Goal: Information Seeking & Learning: Learn about a topic

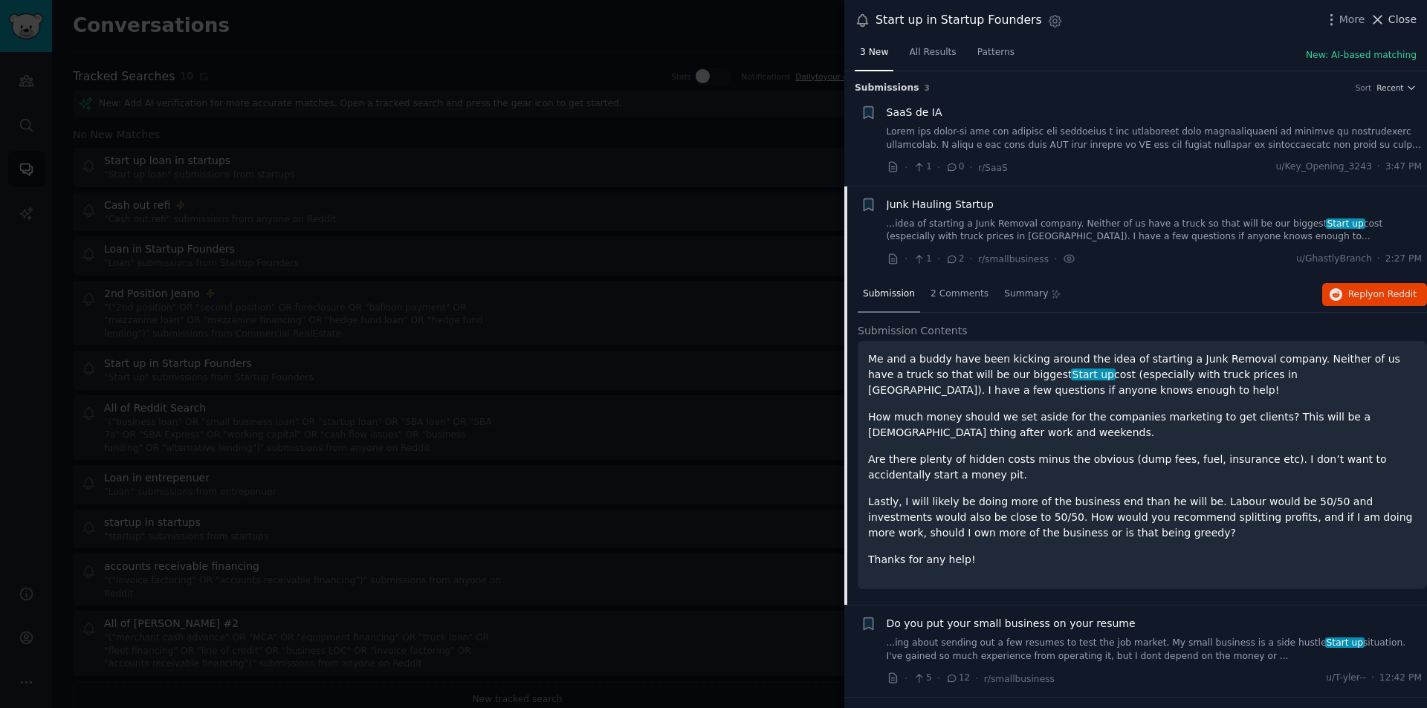
click at [1382, 22] on icon at bounding box center [1378, 20] width 16 height 16
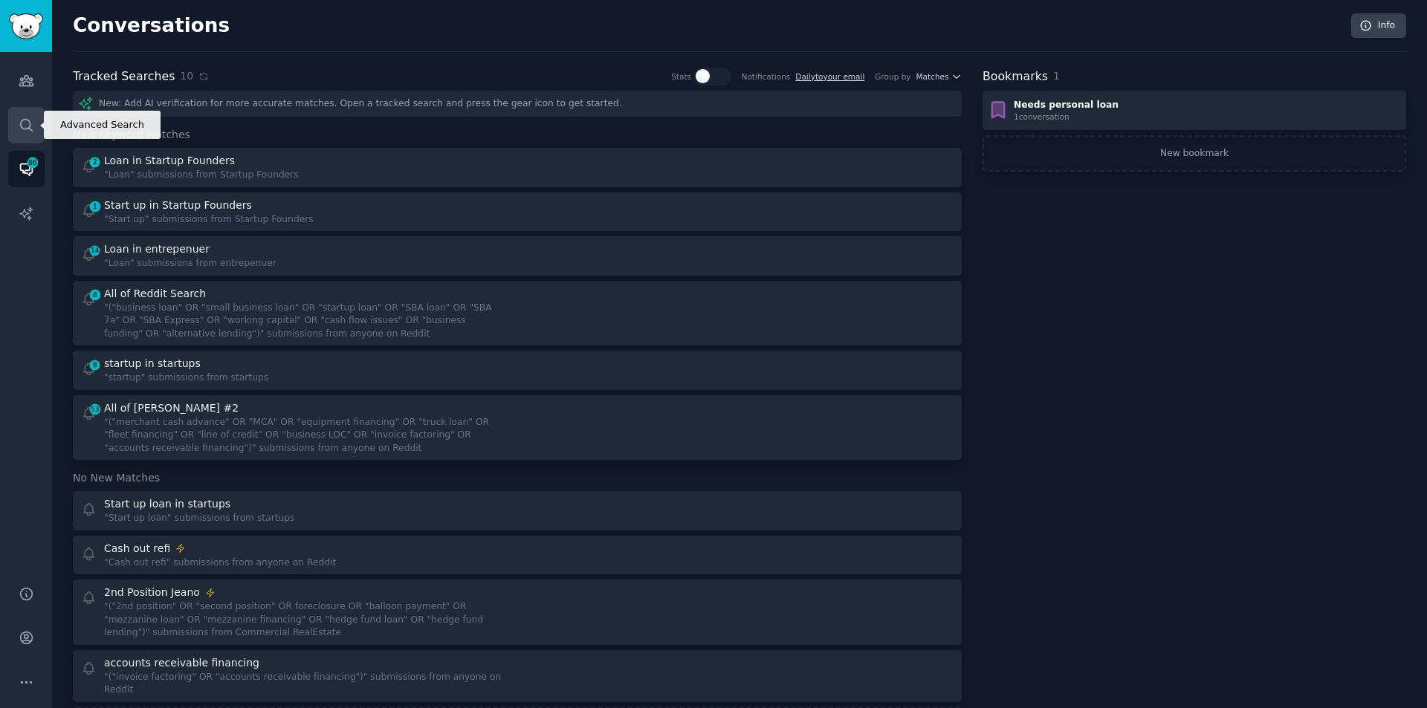
click at [22, 125] on icon "Sidebar" at bounding box center [27, 125] width 16 height 16
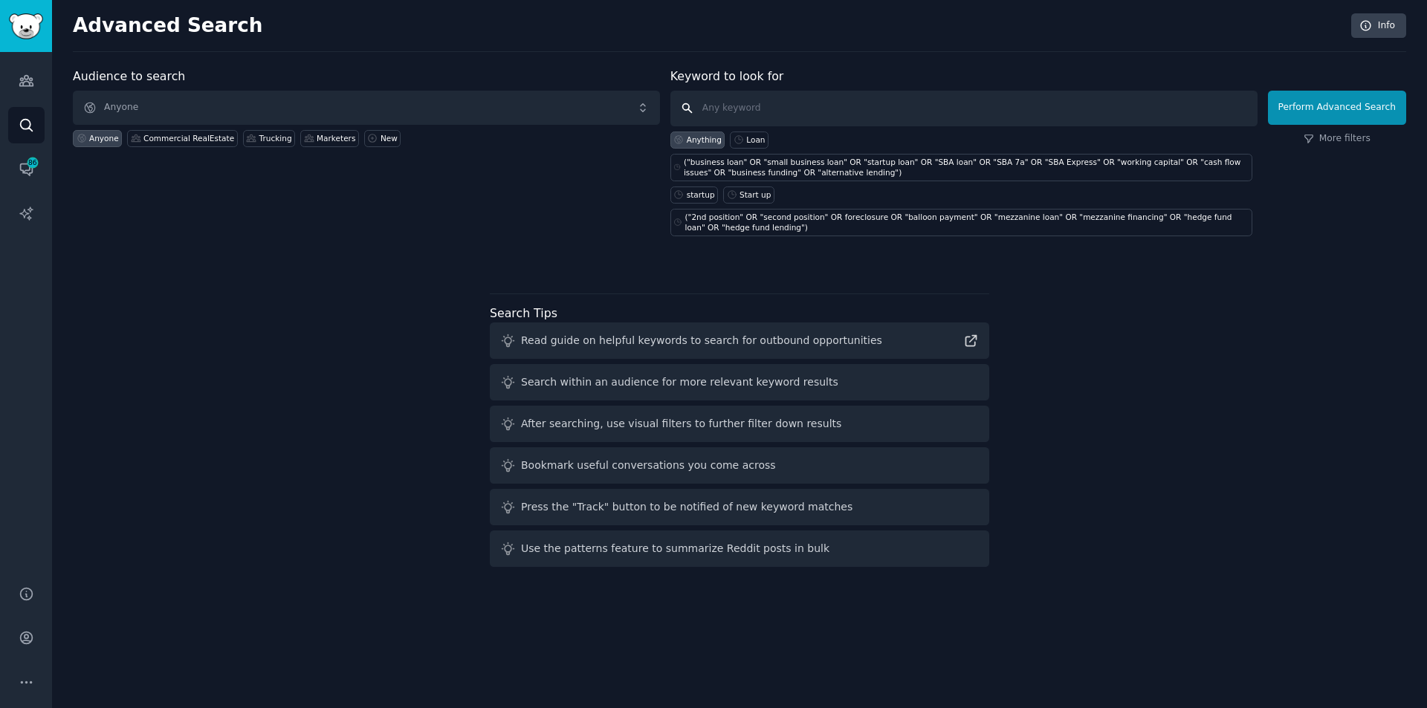
click at [859, 106] on input "text" at bounding box center [963, 109] width 587 height 36
click at [29, 79] on icon "Sidebar" at bounding box center [25, 81] width 13 height 10
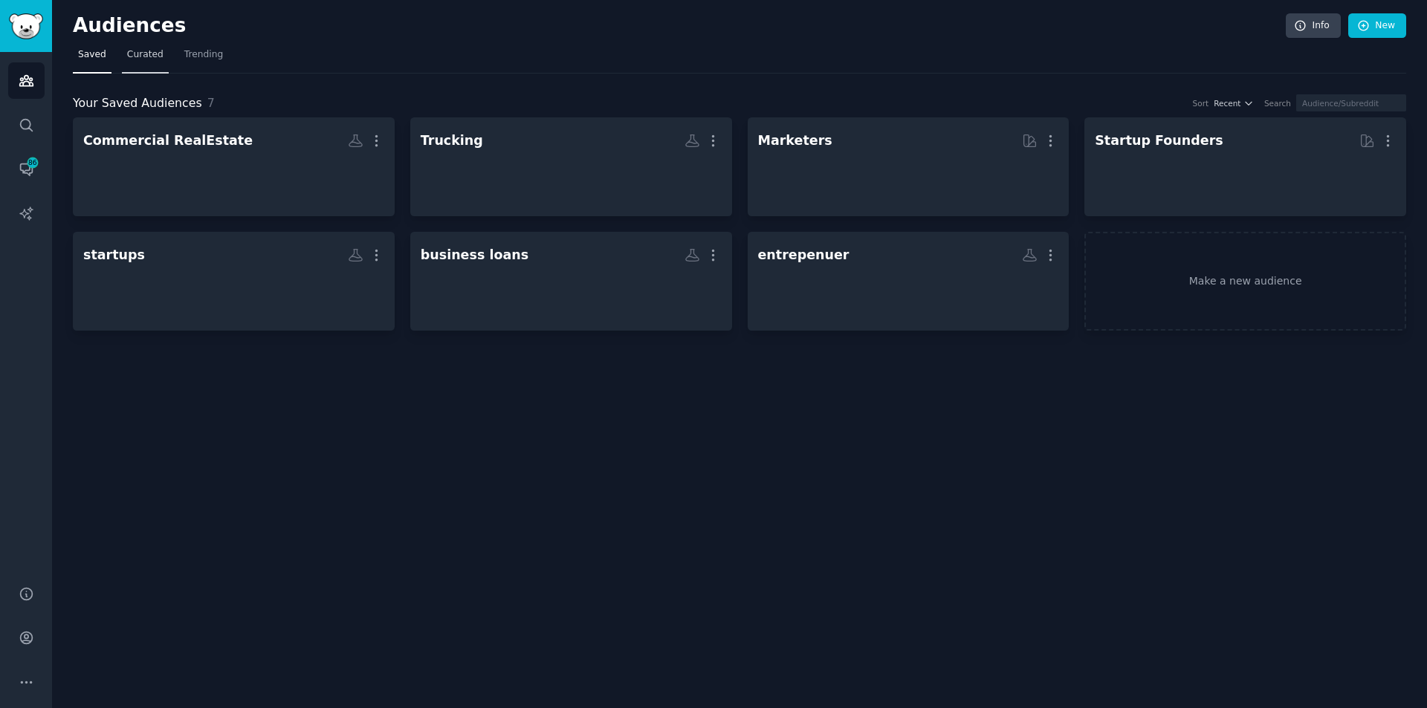
click at [146, 59] on span "Curated" at bounding box center [145, 54] width 36 height 13
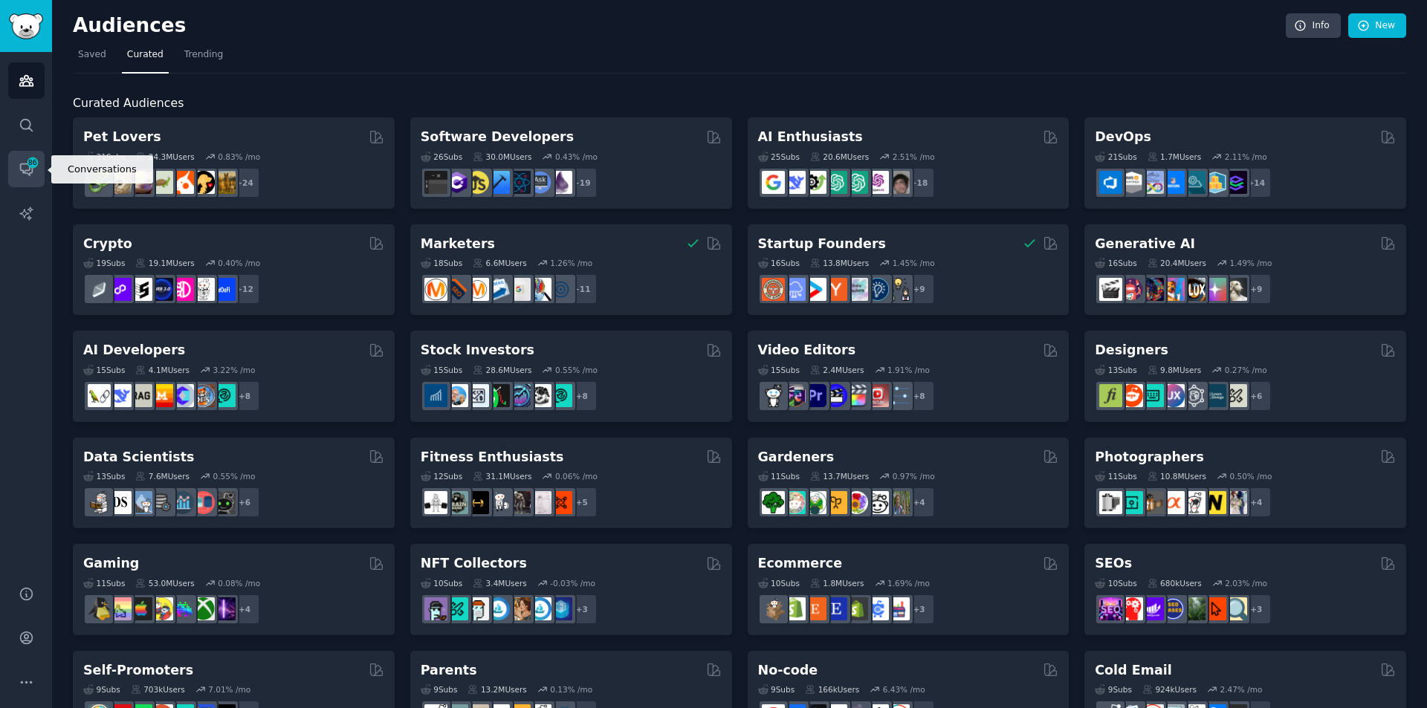
click at [27, 169] on icon "Sidebar" at bounding box center [32, 162] width 13 height 13
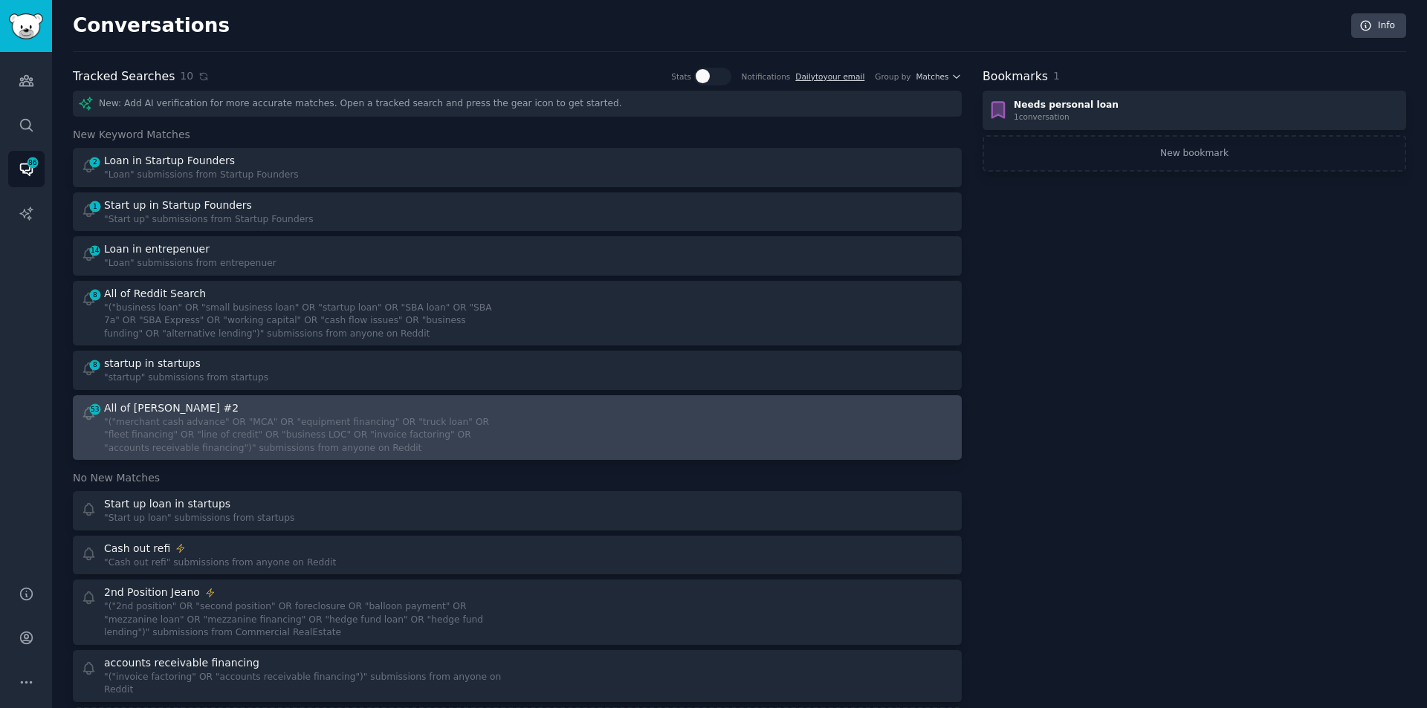
click at [728, 435] on div at bounding box center [741, 428] width 427 height 55
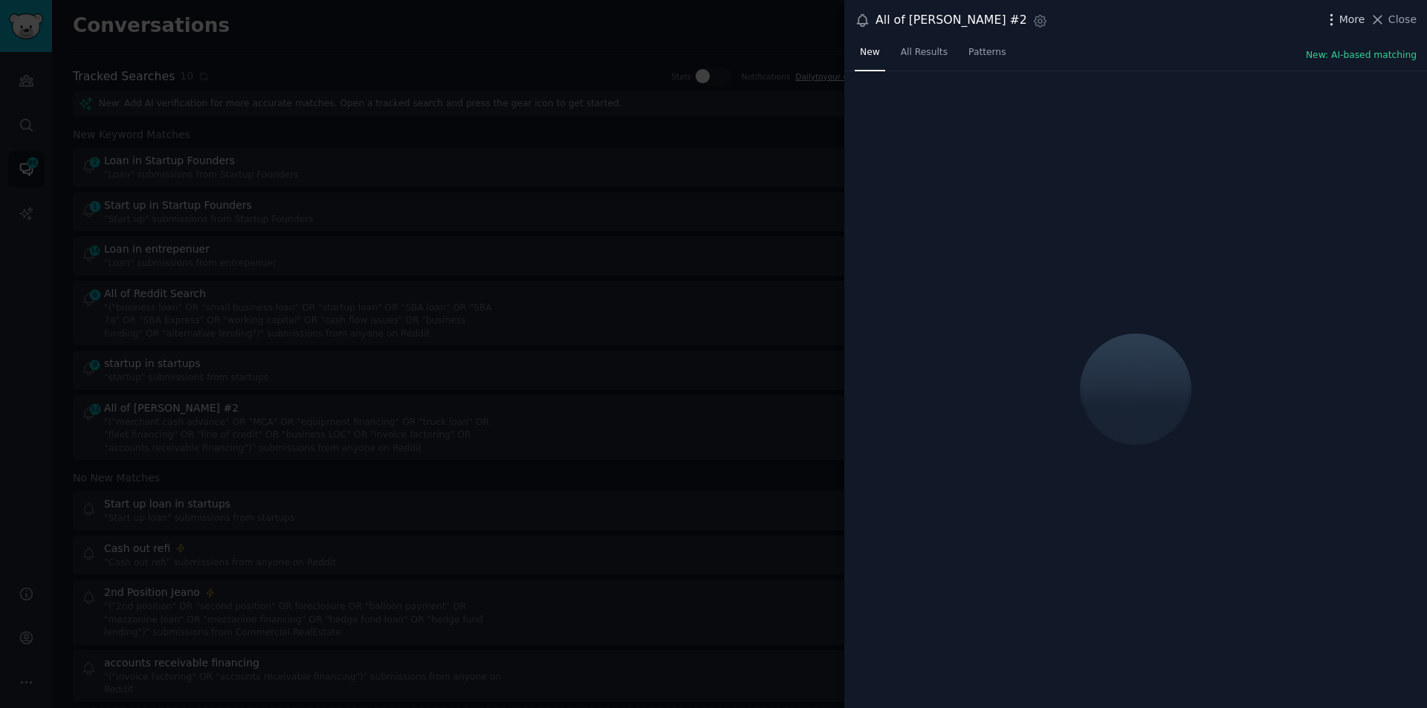
click at [1347, 24] on span "More" at bounding box center [1352, 20] width 26 height 16
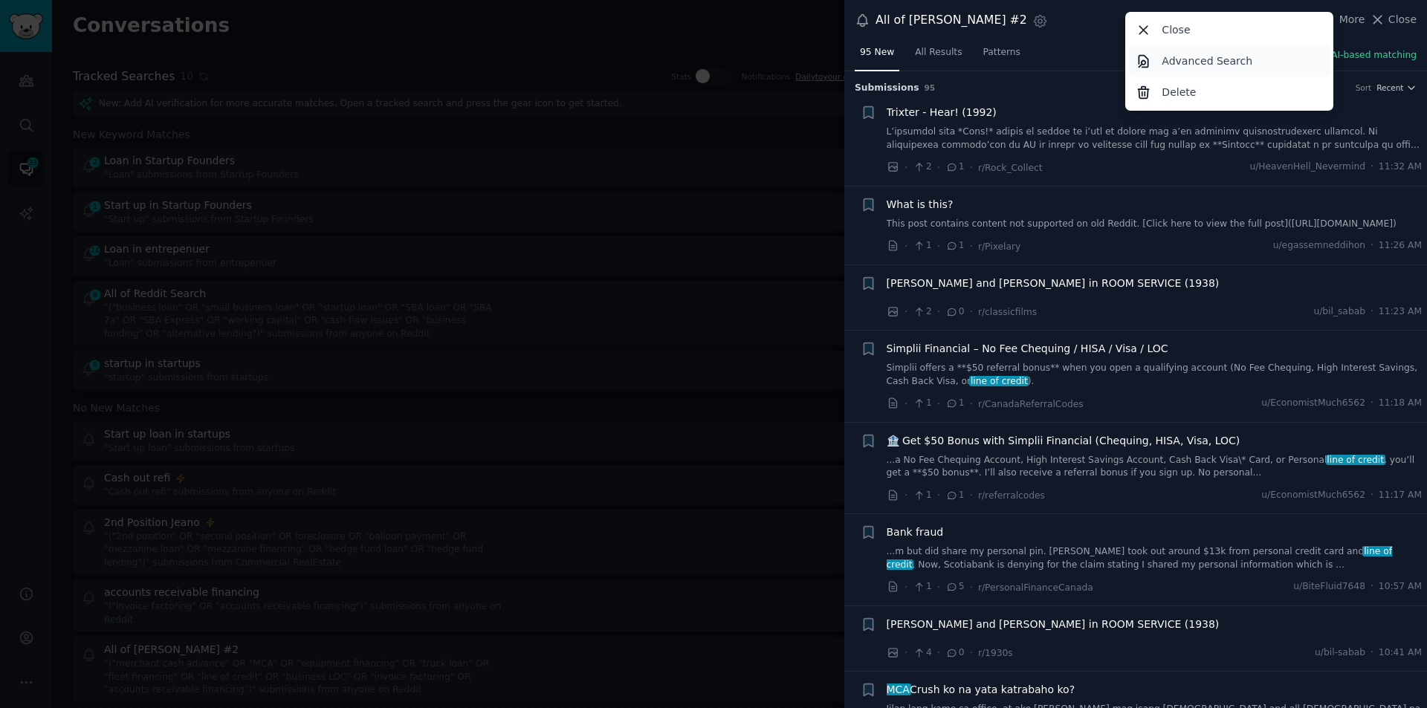
click at [1223, 62] on p "Advanced Search" at bounding box center [1207, 62] width 91 height 16
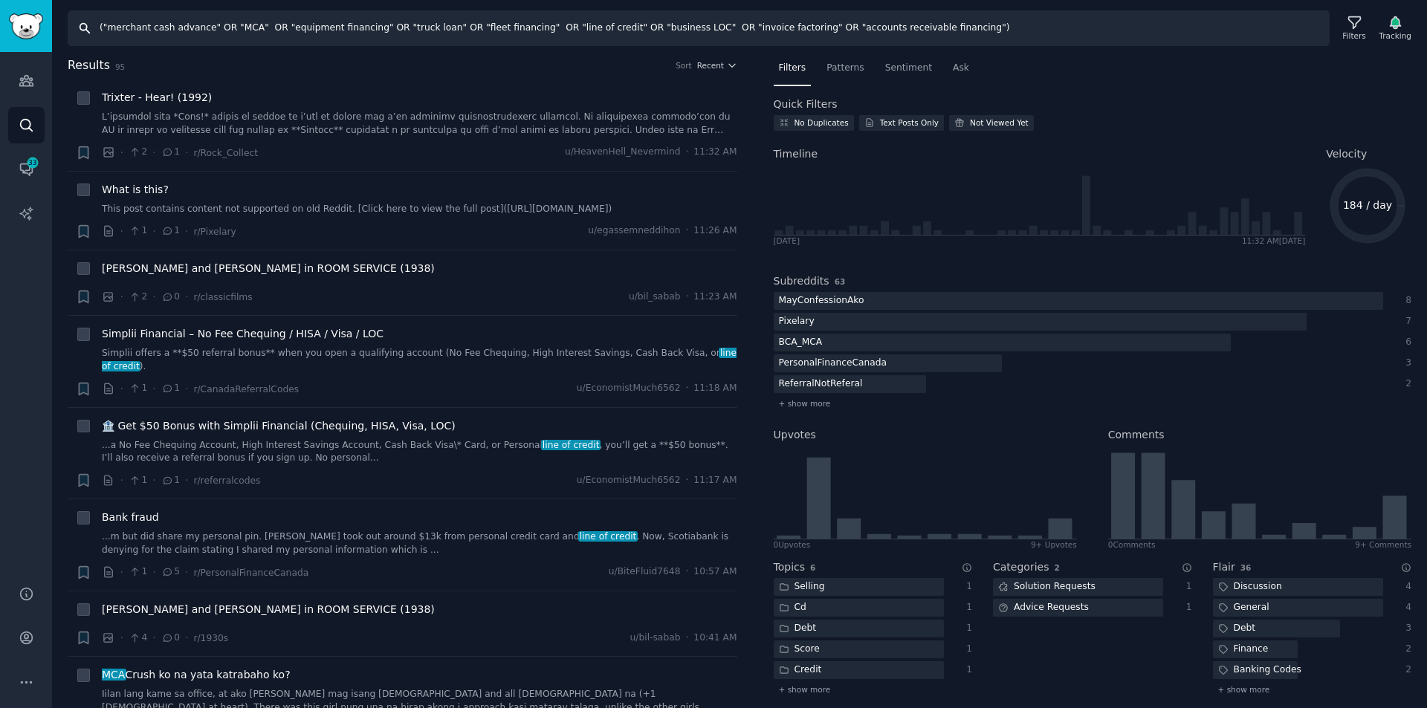
click at [907, 27] on input "("merchant cash advance" OR "MCA" OR "equipment financing" OR "truck loan" OR "…" at bounding box center [699, 28] width 1262 height 36
click at [253, 27] on input "("merchant cash advance" OR "MCA" OR "equipment financing" OR "truck loan" OR "…" at bounding box center [699, 28] width 1262 height 36
click at [1402, 32] on div "Tracking" at bounding box center [1395, 35] width 33 height 10
type input "("merchant cash advance" OR "equipment financing" OR "truck loan" OR "fleet fin…"
click at [1359, 32] on div "Filters" at bounding box center [1353, 35] width 23 height 10
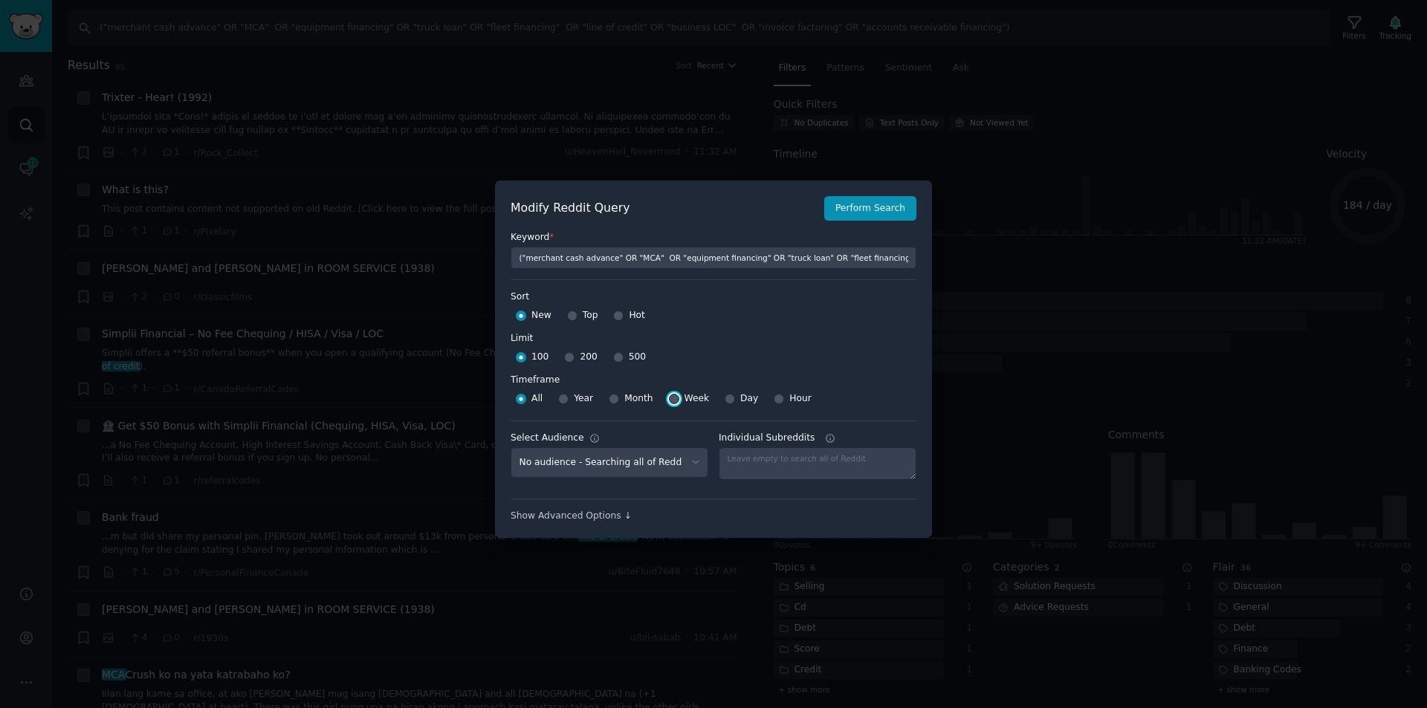
click at [669, 400] on input "Week" at bounding box center [674, 399] width 10 height 10
radio input "true"
click at [725, 398] on input "Day" at bounding box center [730, 399] width 10 height 10
radio input "true"
click at [865, 207] on button "Perform Search" at bounding box center [870, 208] width 92 height 25
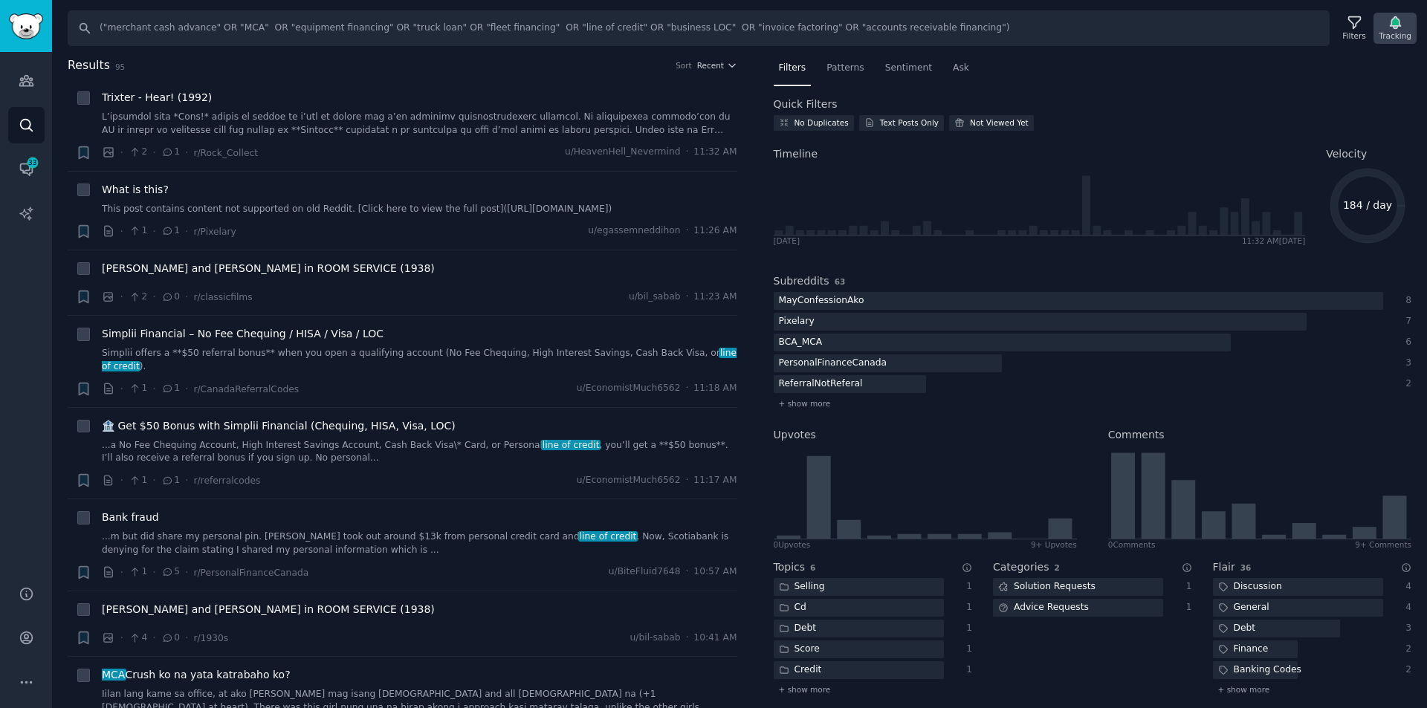
click at [1395, 24] on icon "button" at bounding box center [1395, 23] width 10 height 12
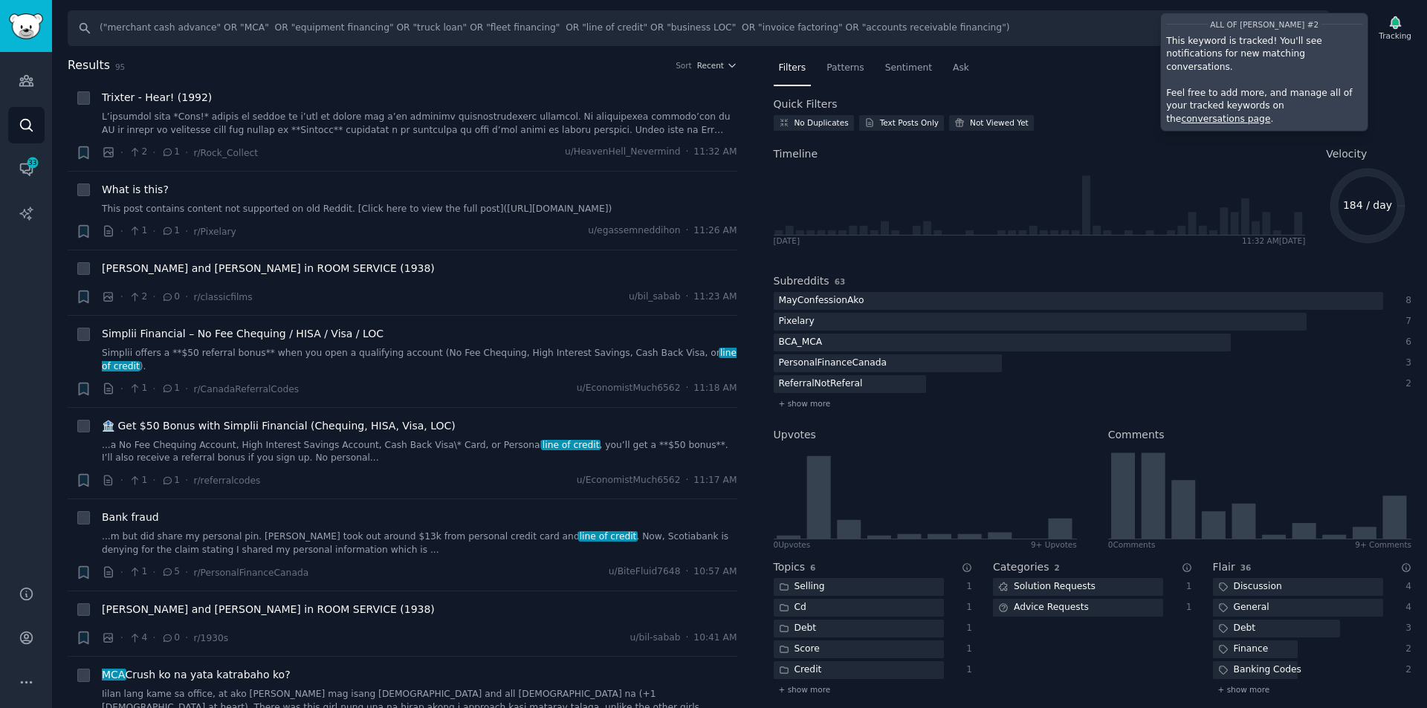
click at [1379, 80] on nav "Filters Patterns Sentiment Ask" at bounding box center [1093, 71] width 638 height 30
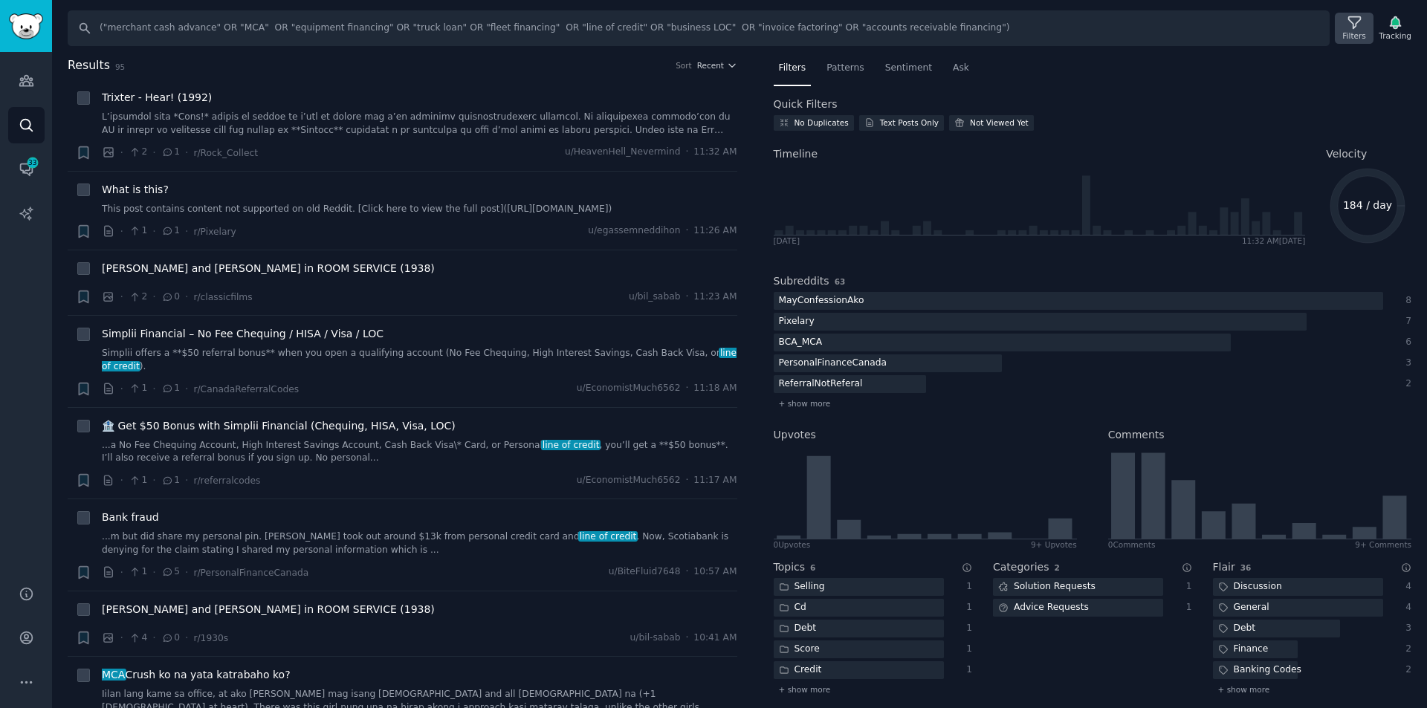
click at [1362, 25] on icon at bounding box center [1355, 23] width 16 height 16
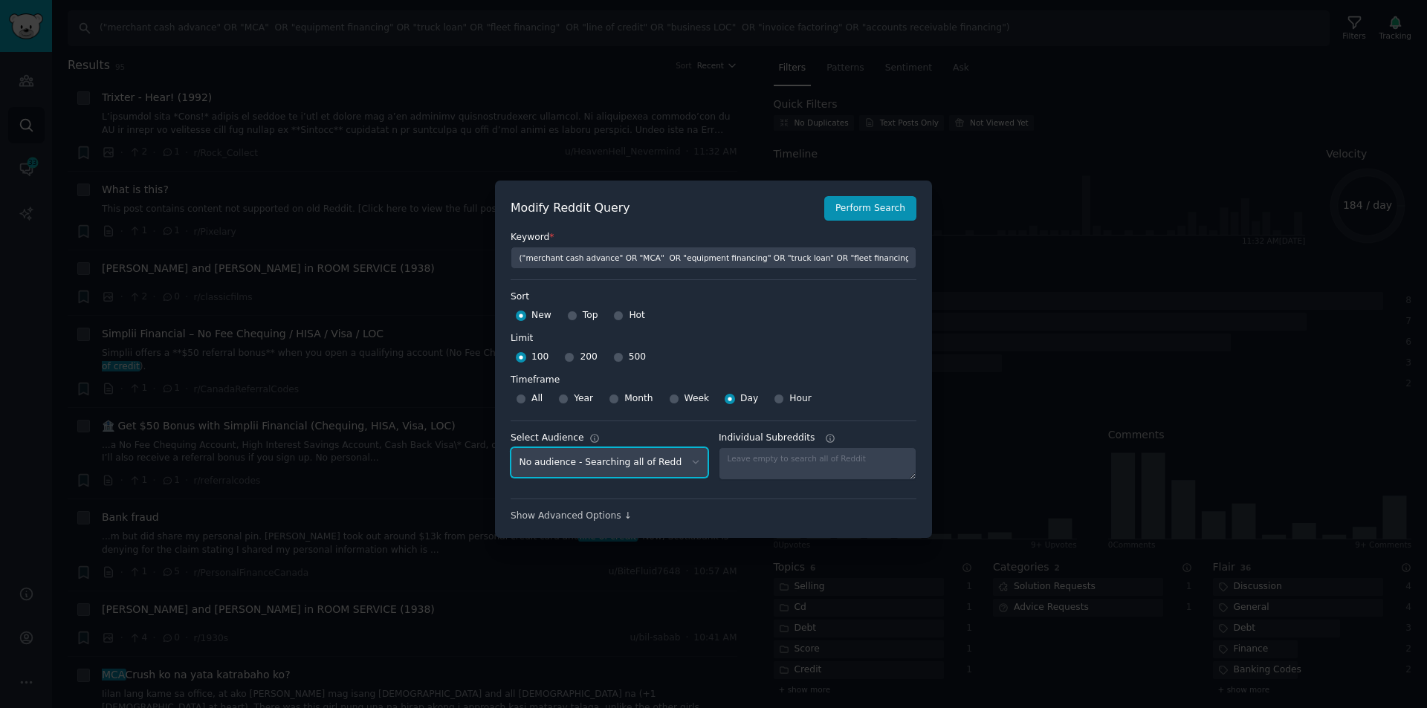
click at [648, 462] on select "No audience - Searching all of Reddit Commercial RealEstate - 7 Subreddits Truc…" at bounding box center [610, 462] width 198 height 30
click at [511, 447] on select "No audience - Searching all of Reddit Commercial RealEstate - 7 Subreddits Truc…" at bounding box center [610, 462] width 198 height 30
click at [873, 213] on button "Perform Search" at bounding box center [870, 208] width 92 height 25
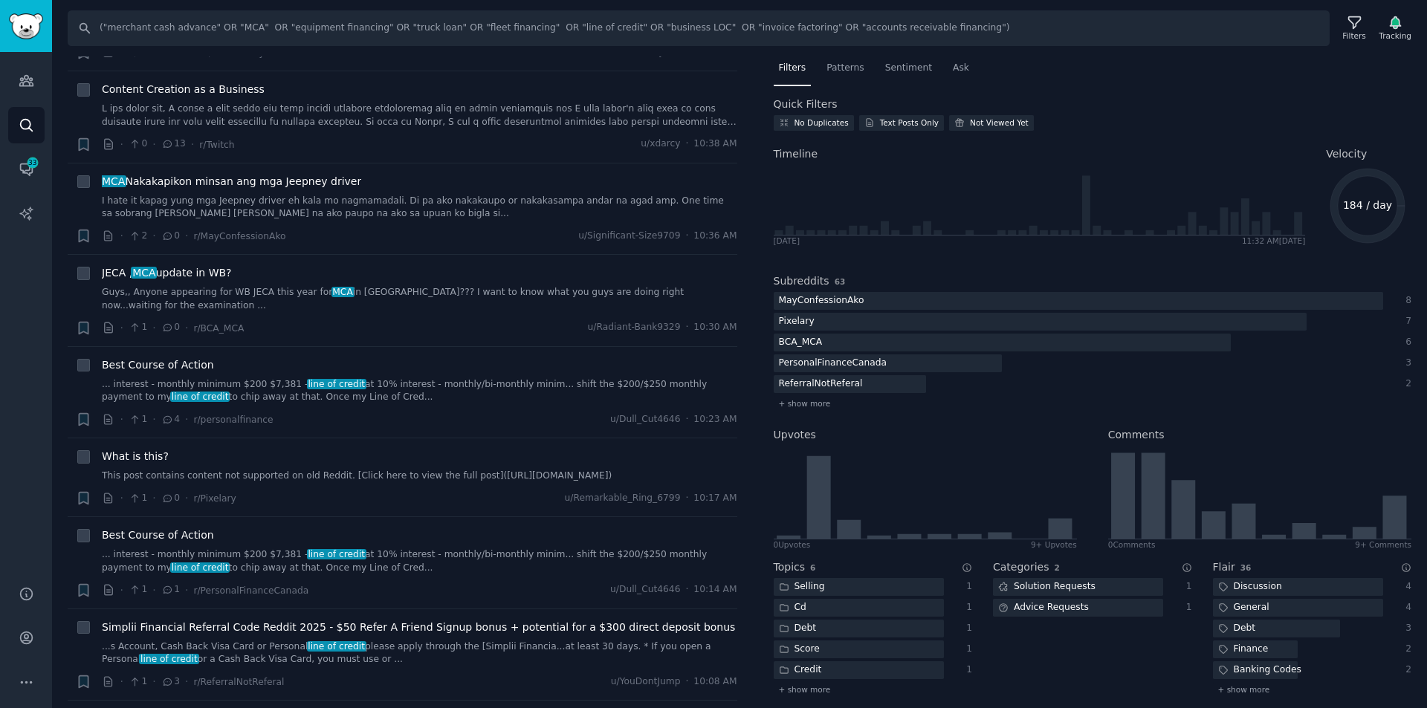
scroll to position [1115, 0]
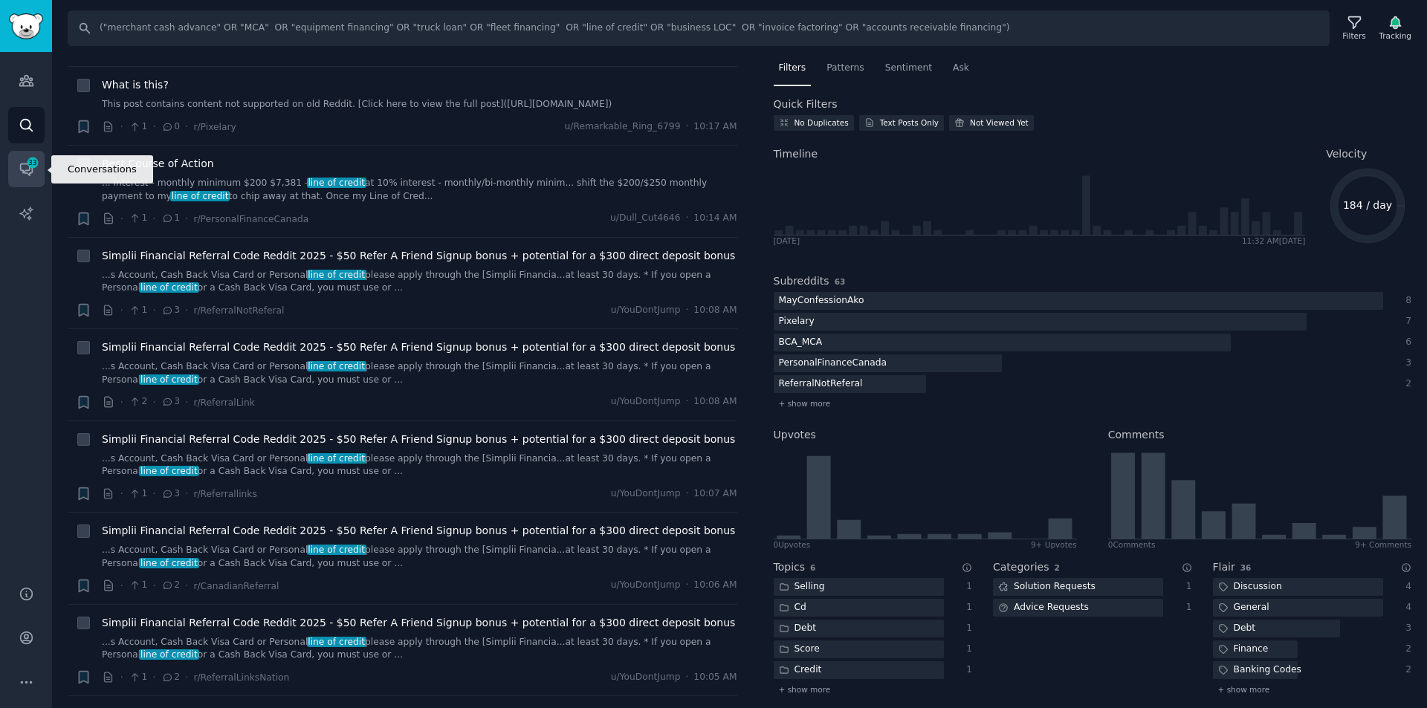
click at [33, 164] on span "33" at bounding box center [32, 163] width 13 height 10
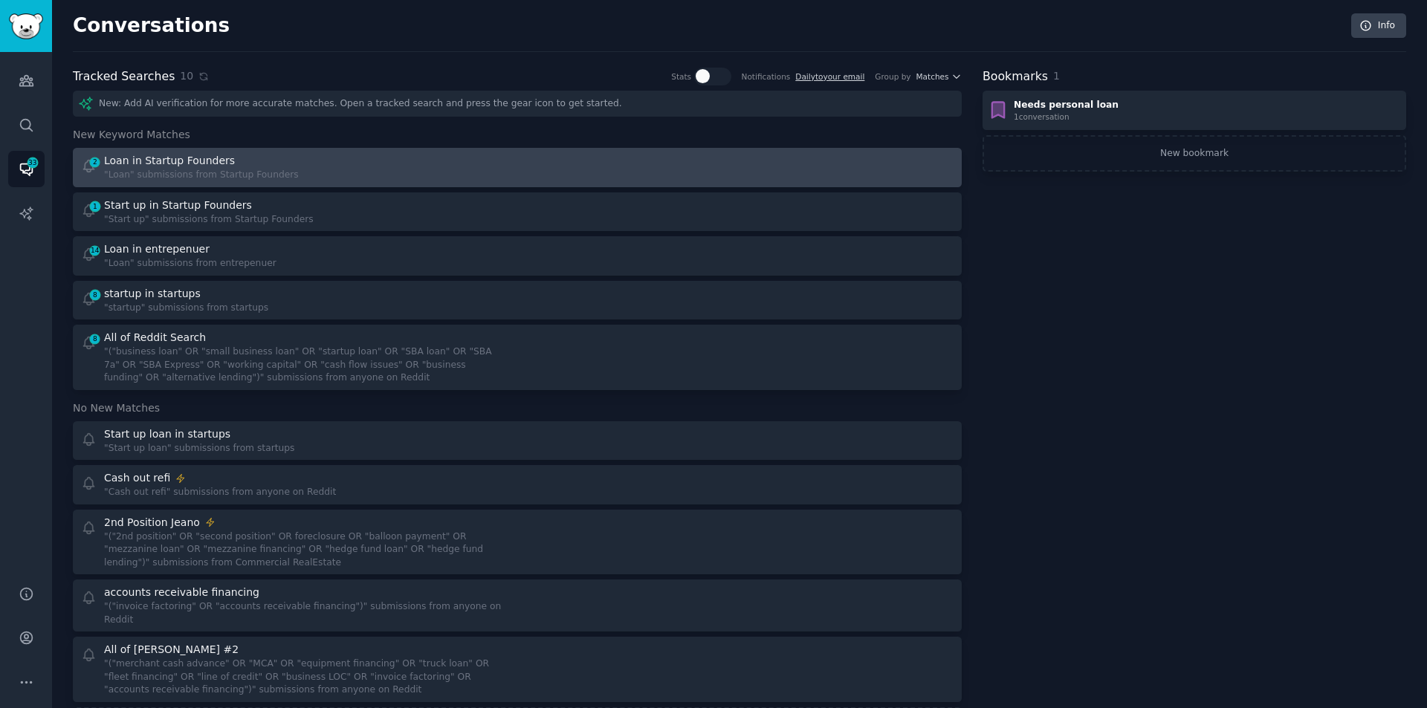
click at [265, 160] on div "Loan in Startup Founders" at bounding box center [201, 161] width 195 height 16
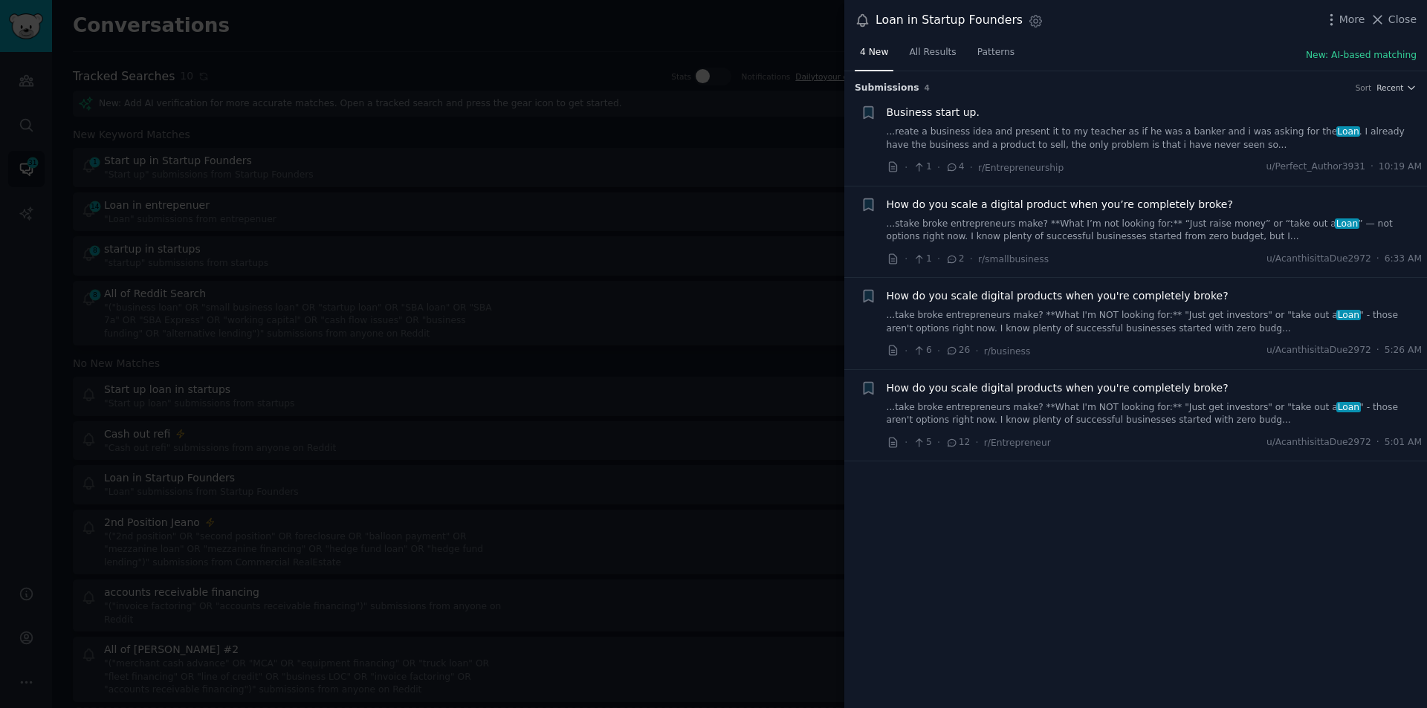
click at [946, 114] on span "Business start up." at bounding box center [933, 113] width 93 height 16
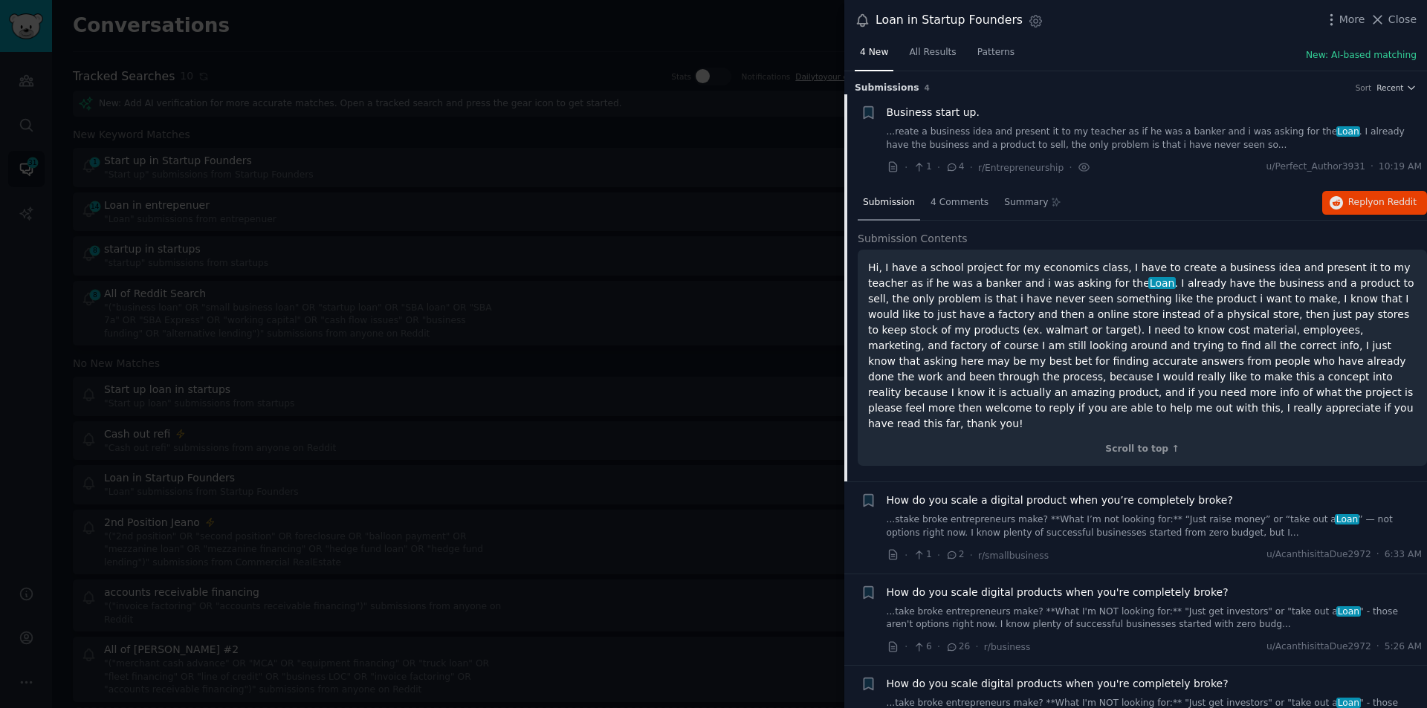
scroll to position [17, 0]
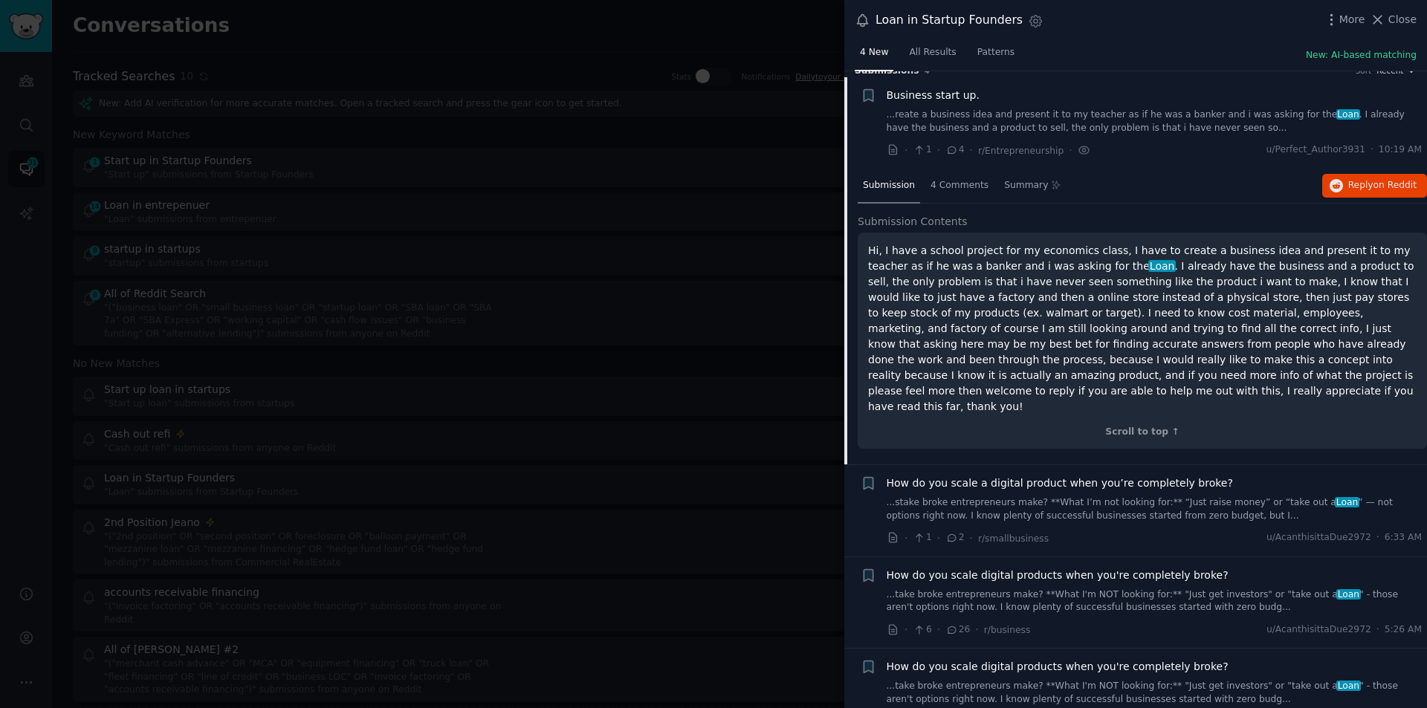
click at [1389, 13] on button "Close" at bounding box center [1393, 20] width 47 height 16
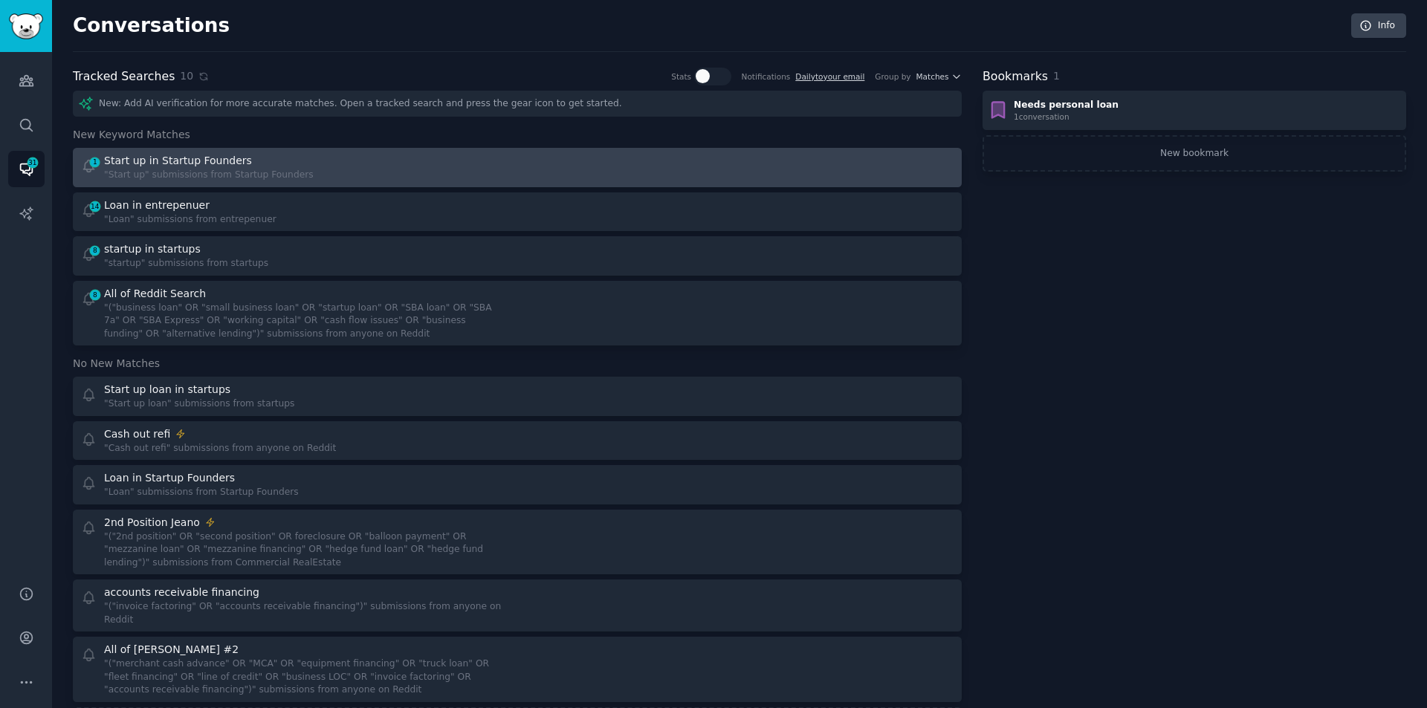
click at [268, 163] on div "Start up in Startup Founders" at bounding box center [209, 161] width 210 height 16
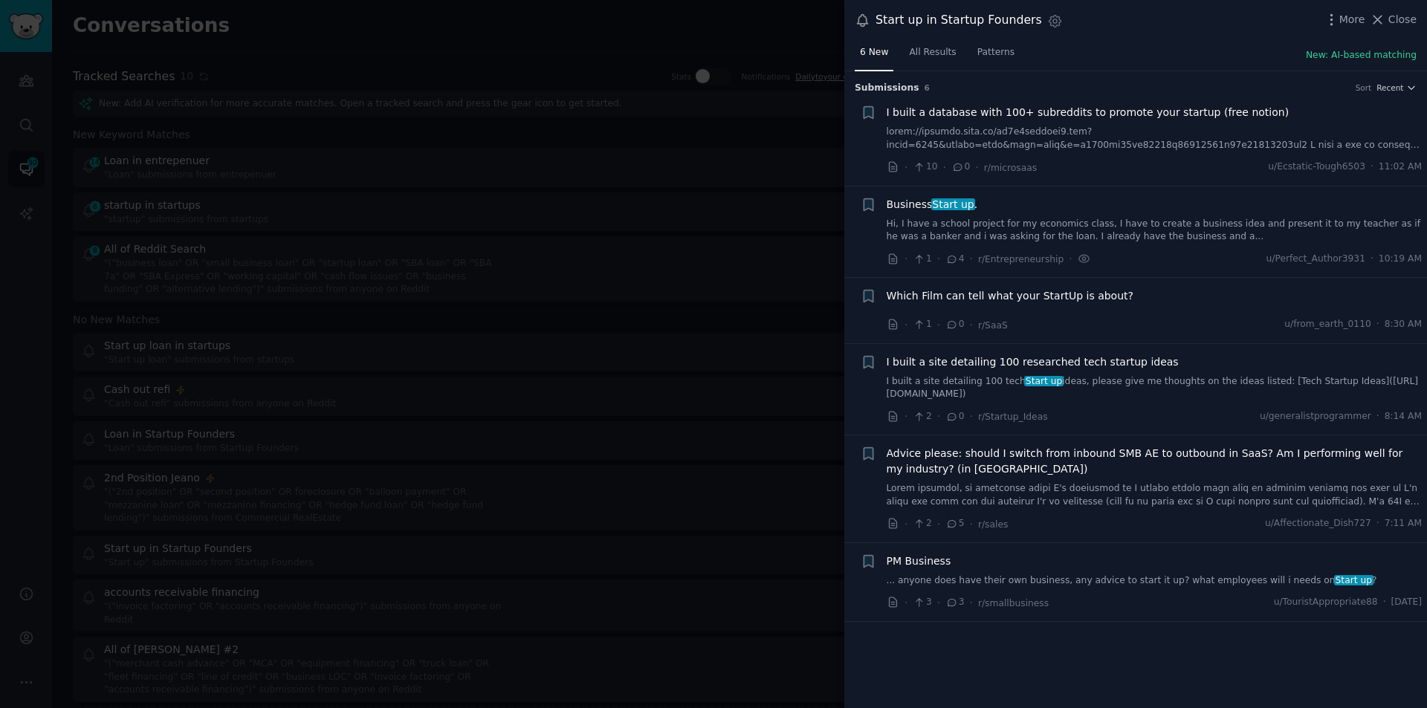
click at [1139, 119] on span "I built a database with 100+ subreddits to promote your startup (free notion)" at bounding box center [1088, 113] width 403 height 16
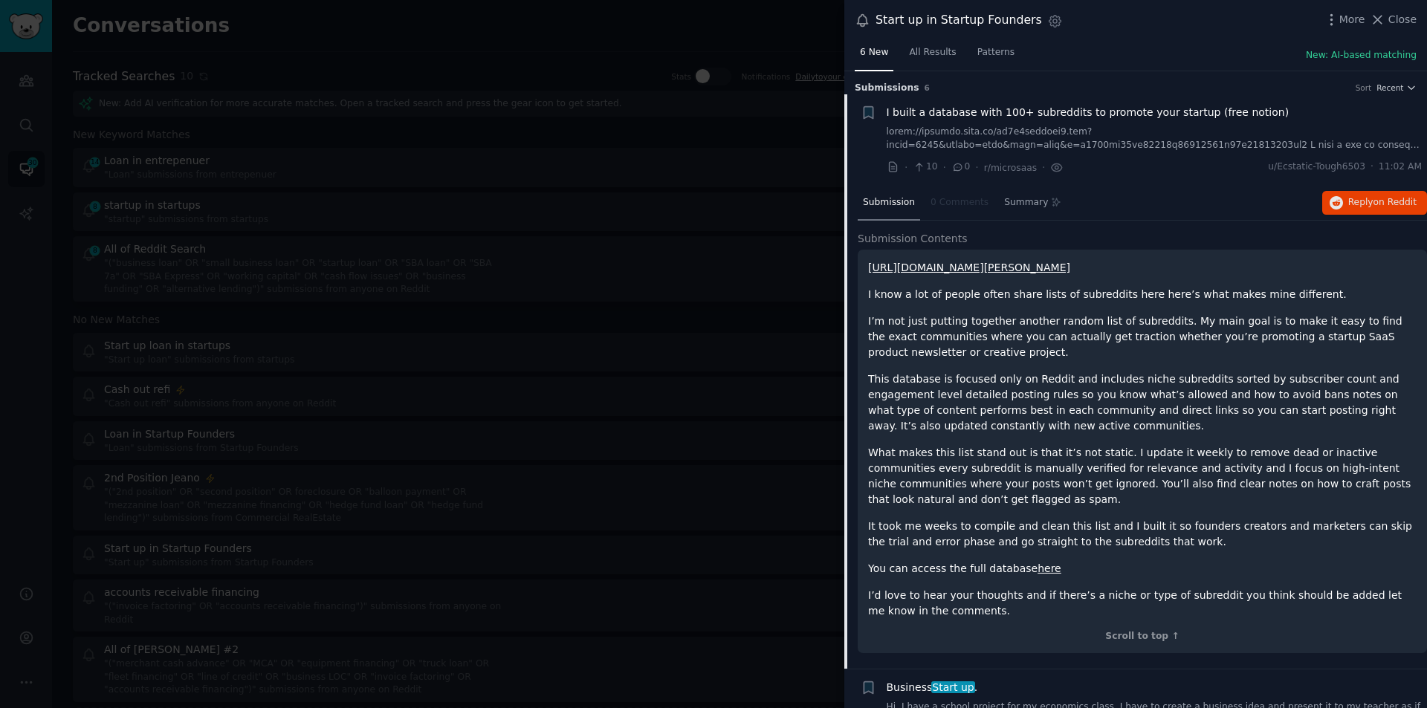
scroll to position [24, 0]
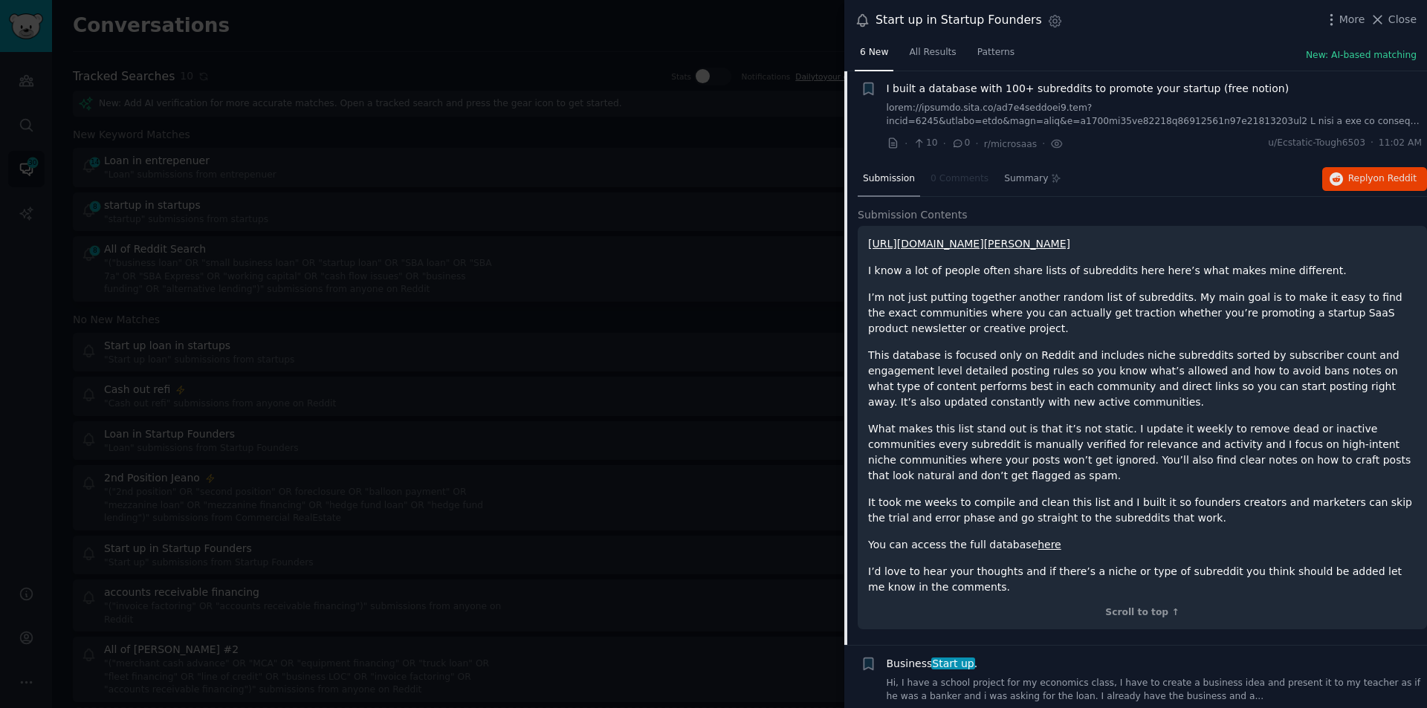
click at [1006, 249] on link "https://preview.redd.it/is4i3dqljkmf1.jpg?width=1532&format=pjpg&auto=webp&s=c2…" at bounding box center [969, 244] width 202 height 12
click at [1407, 25] on span "Close" at bounding box center [1402, 20] width 28 height 16
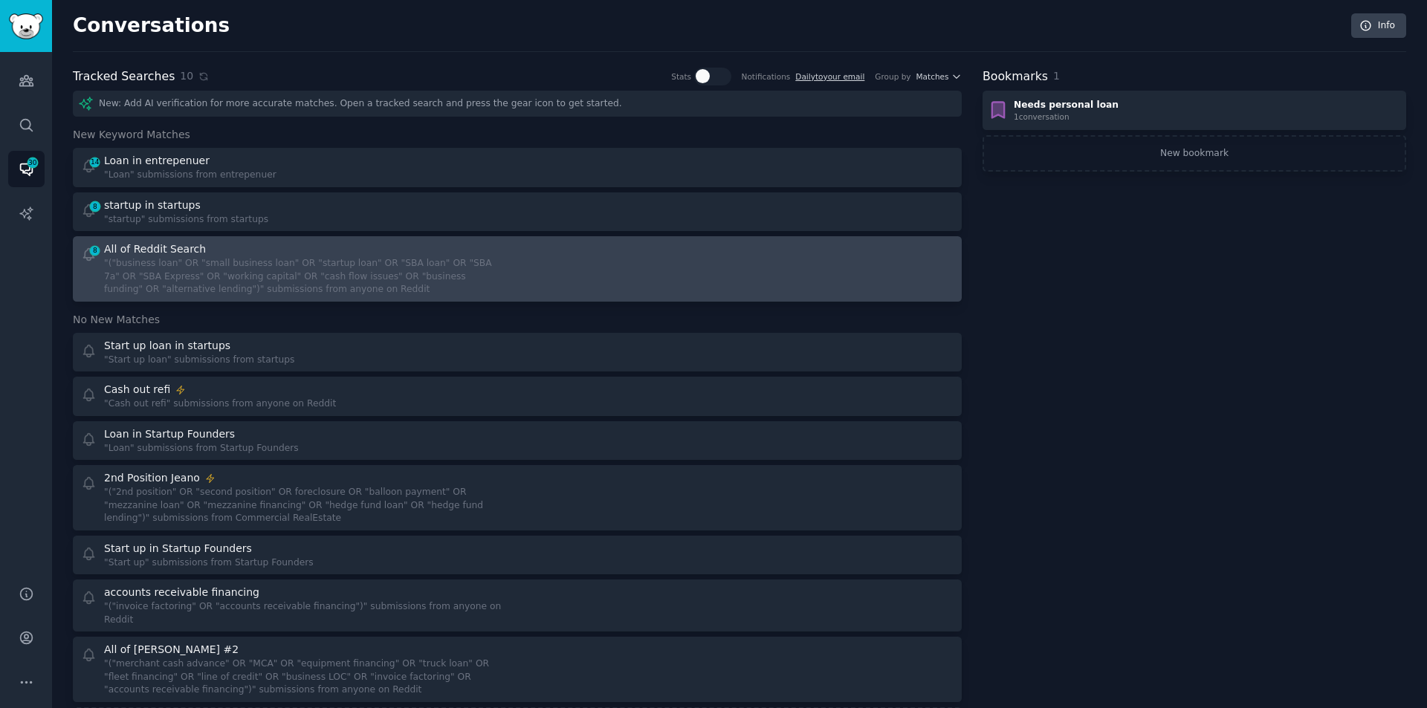
click at [268, 270] on div ""("business loan" OR "small business loan" OR "startup loan" OR "SBA loan" OR "…" at bounding box center [305, 276] width 403 height 39
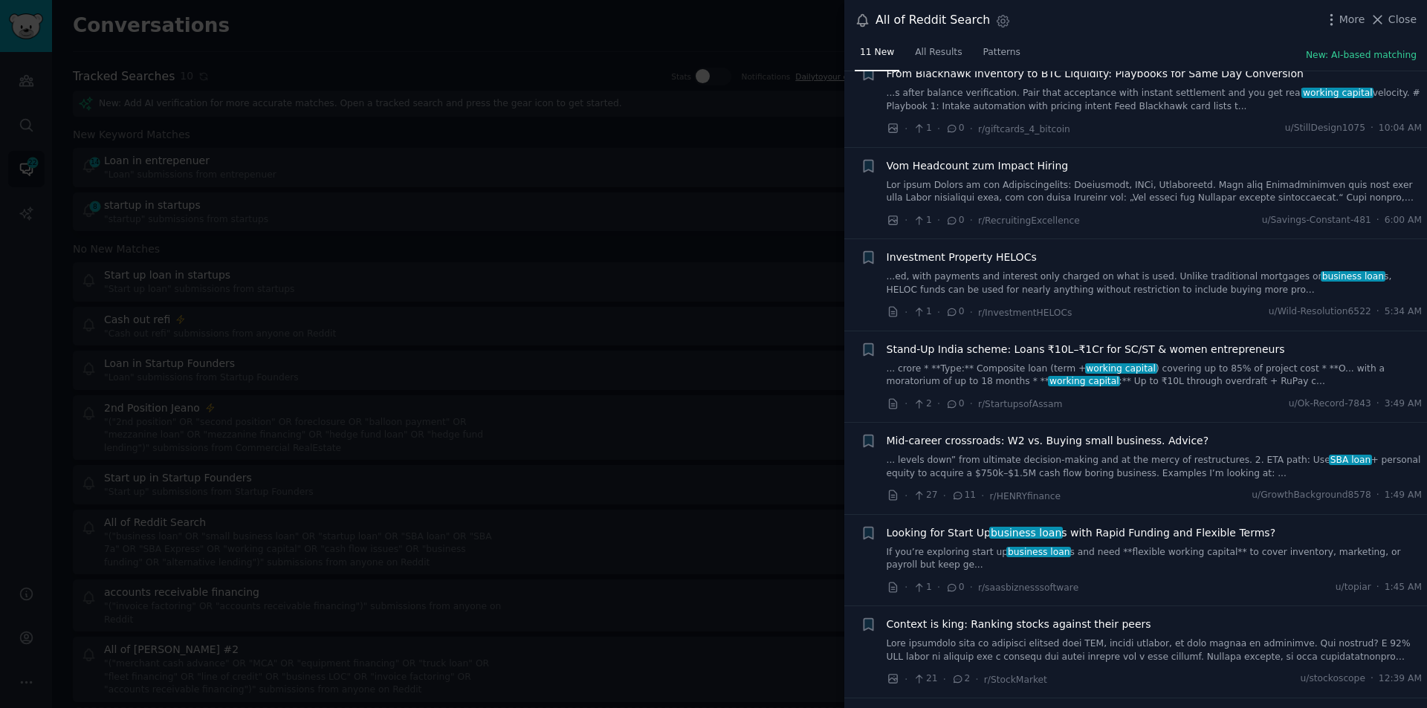
scroll to position [223, 0]
click at [954, 259] on span "Investment Property HELOCs" at bounding box center [962, 257] width 150 height 16
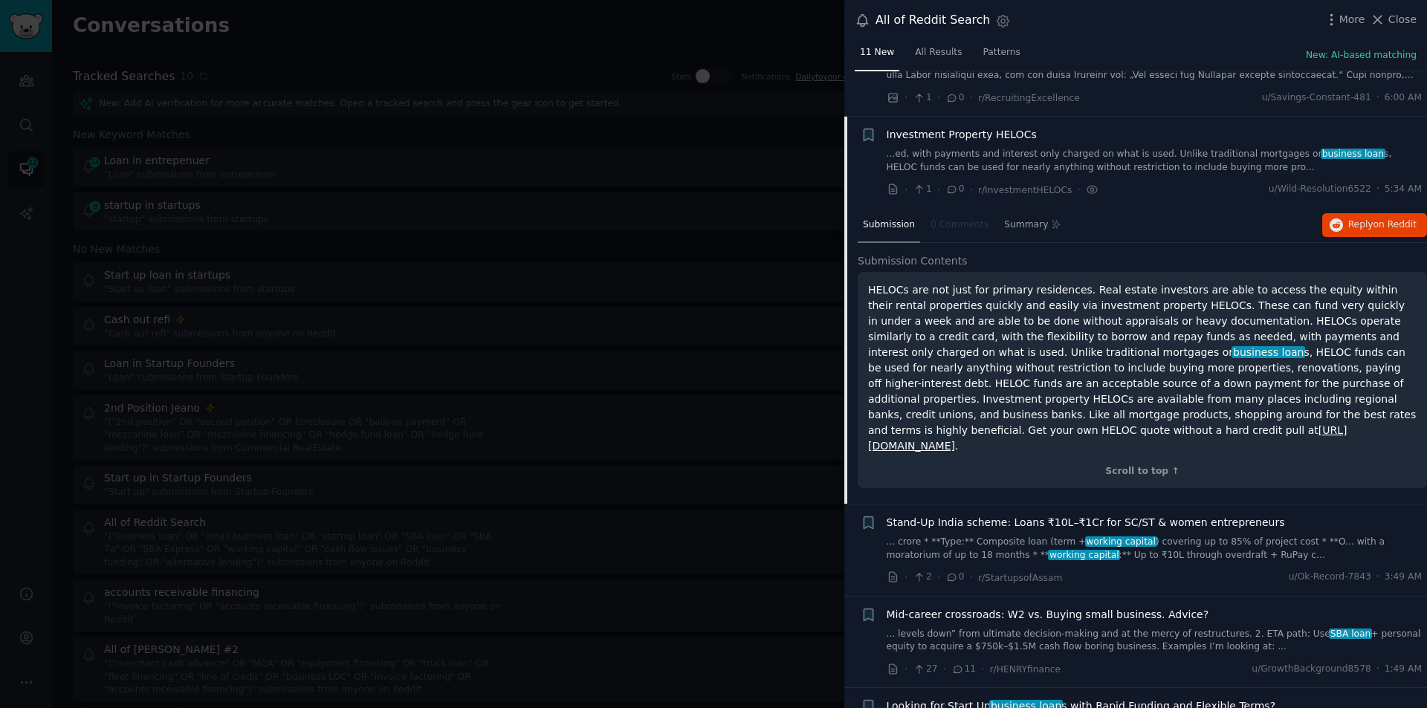
scroll to position [391, 0]
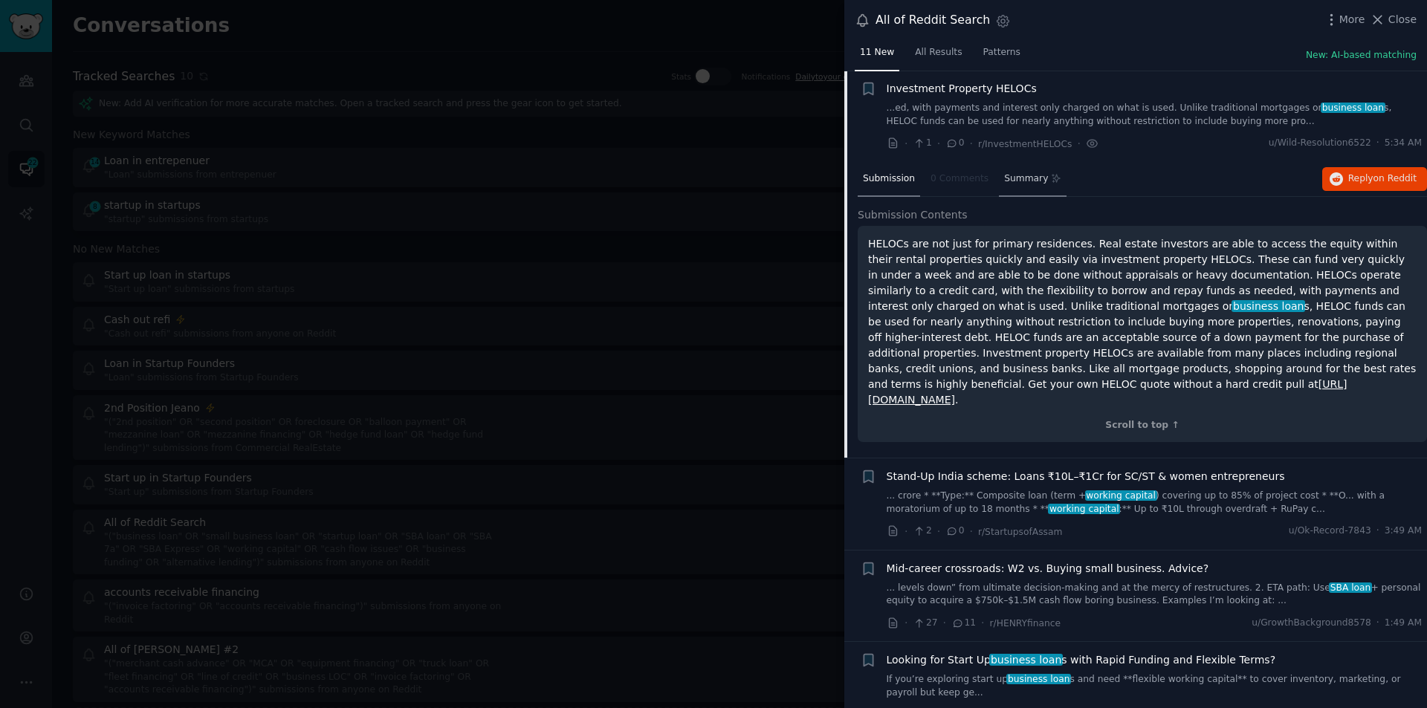
click at [1004, 178] on span "Summary" at bounding box center [1026, 178] width 44 height 13
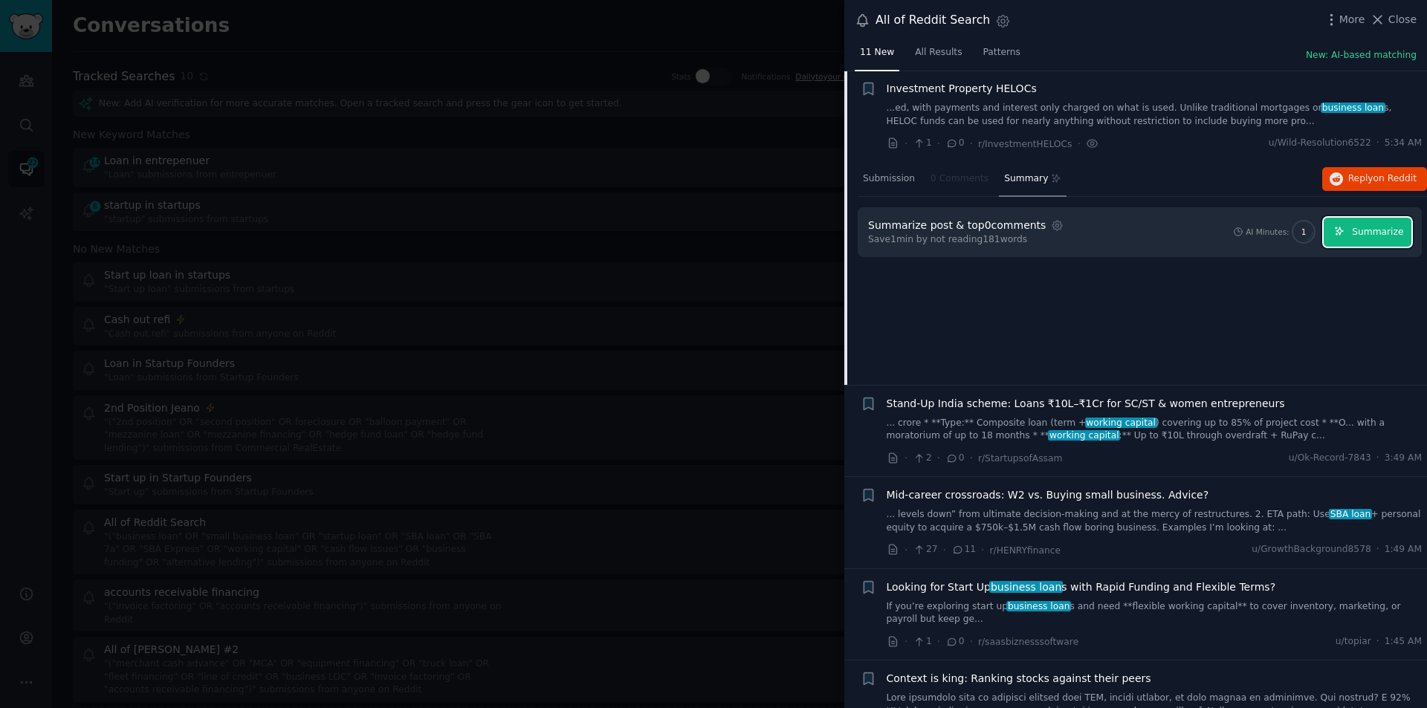
click at [1344, 231] on icon "button" at bounding box center [1339, 231] width 10 height 10
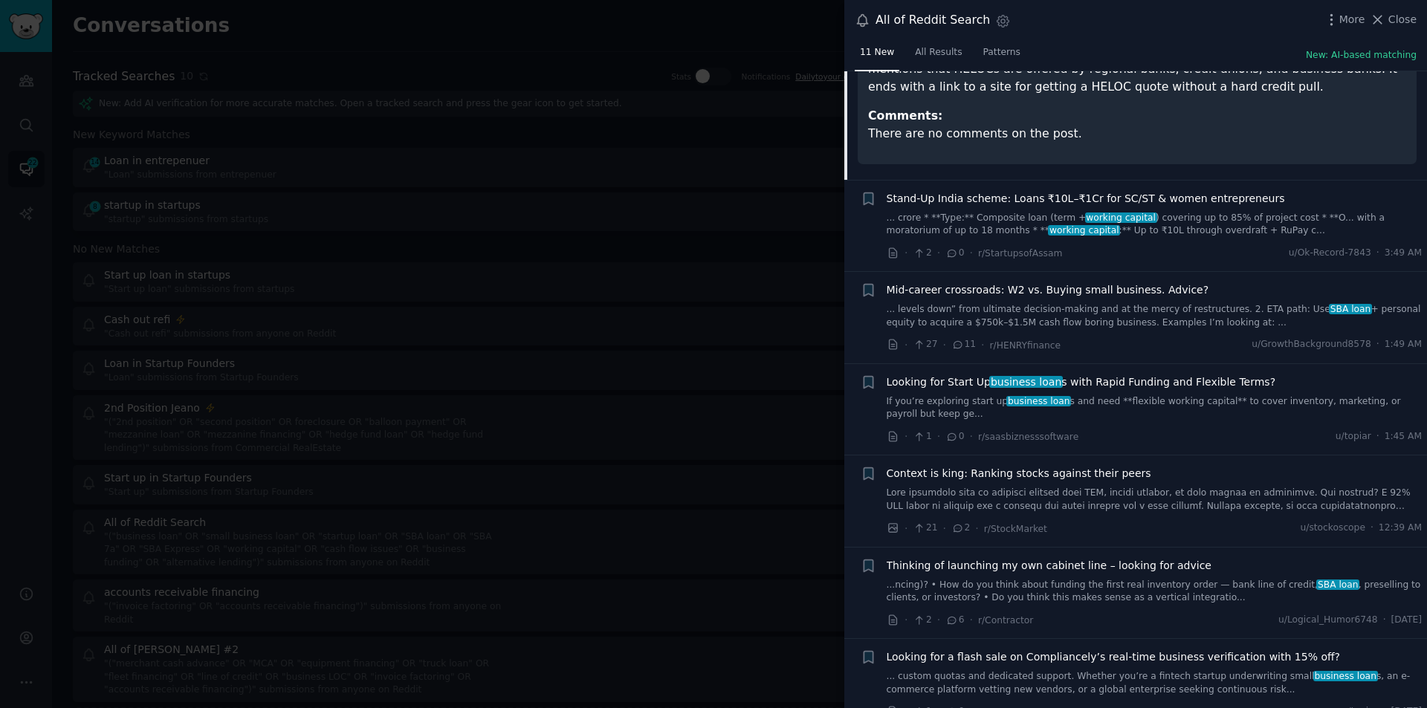
scroll to position [758, 0]
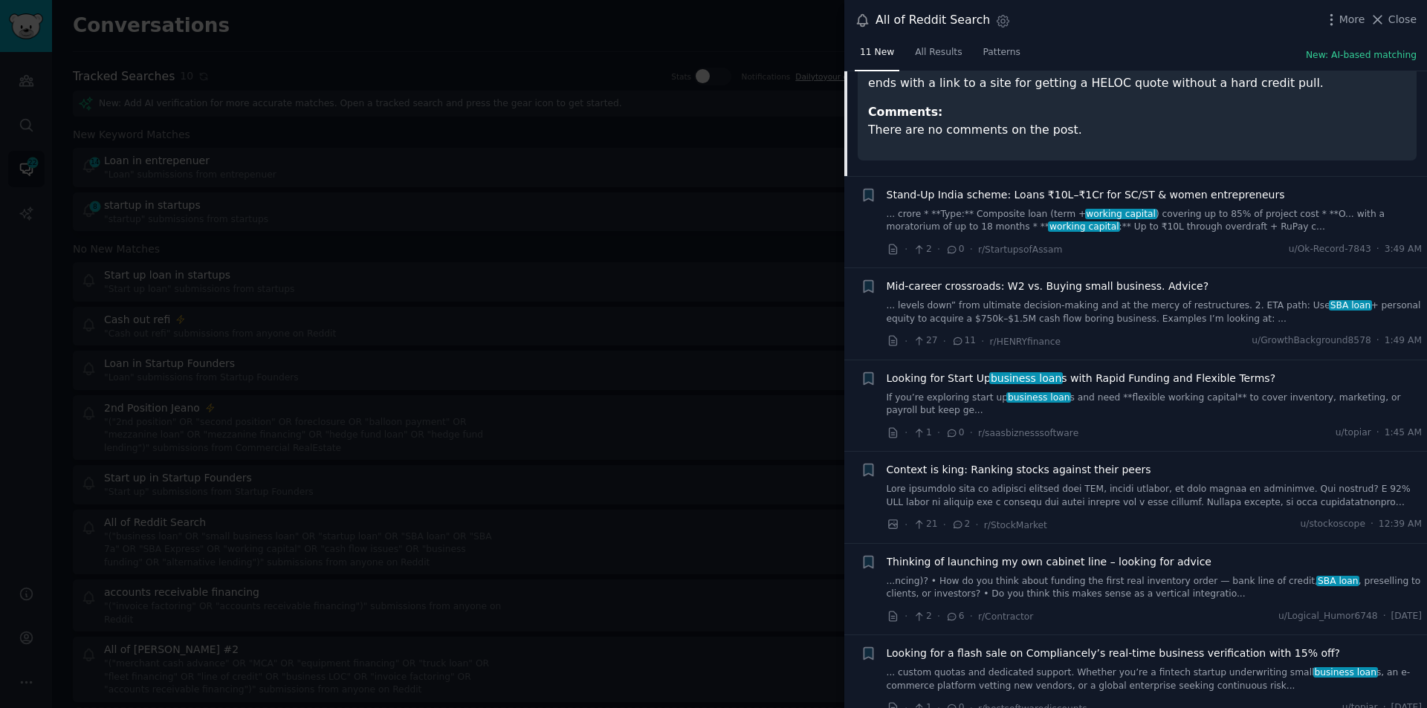
click at [1117, 371] on span "Looking for Start Up business loan s with Rapid Funding and Flexible Terms?" at bounding box center [1081, 379] width 389 height 16
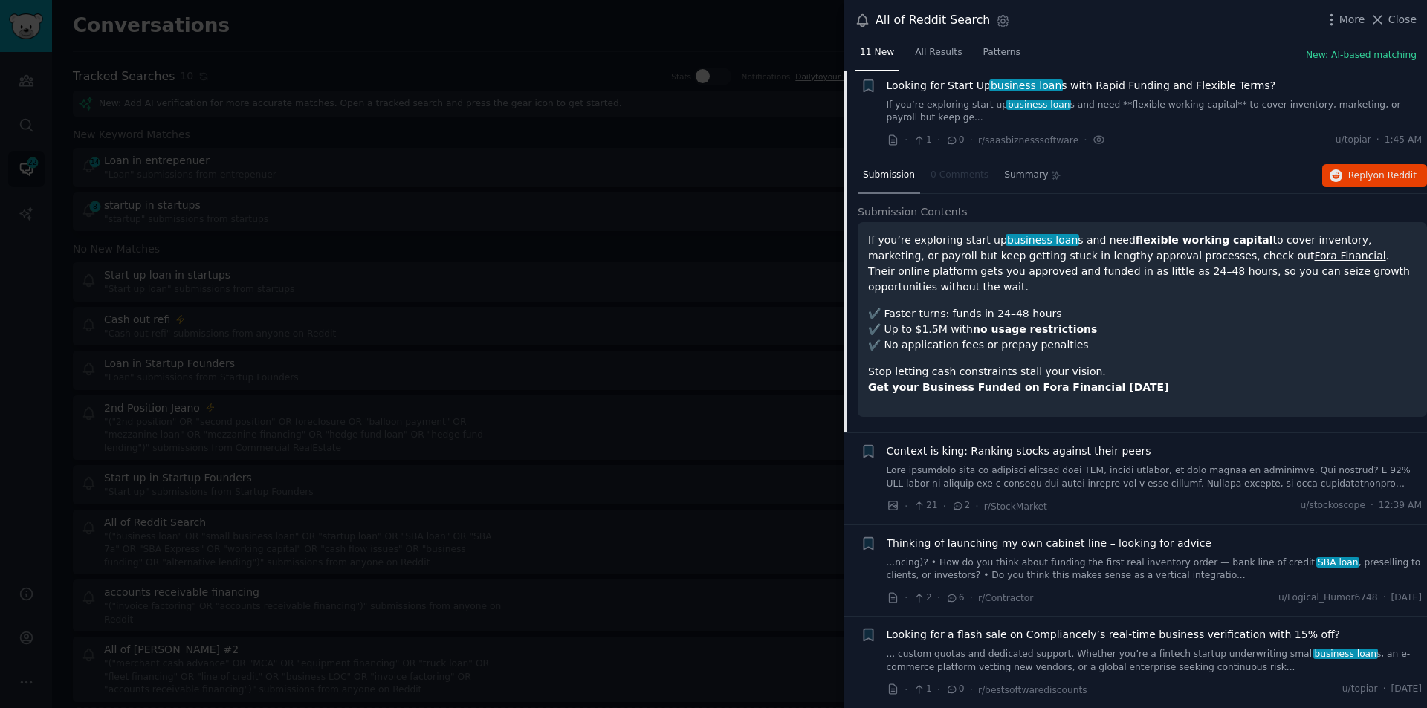
scroll to position [653, 0]
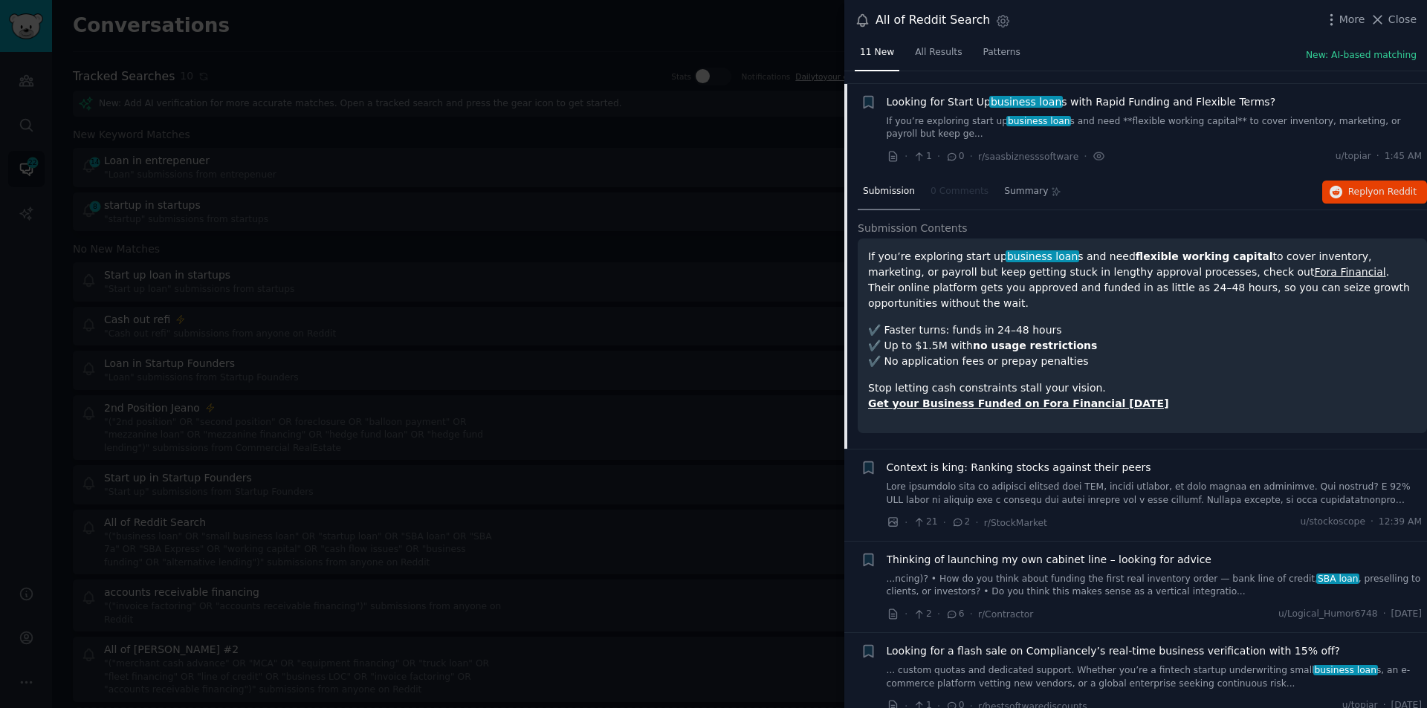
click at [1314, 268] on link "Fora Financial" at bounding box center [1349, 272] width 71 height 12
click at [1243, 334] on p "✔️ Faster turns: funds in 24–48 hours ✔️ Up to $1.5M with no usage restrictions…" at bounding box center [1142, 346] width 548 height 47
click at [1041, 398] on link "Get your Business Funded on Fora Financial Today" at bounding box center [1018, 404] width 301 height 12
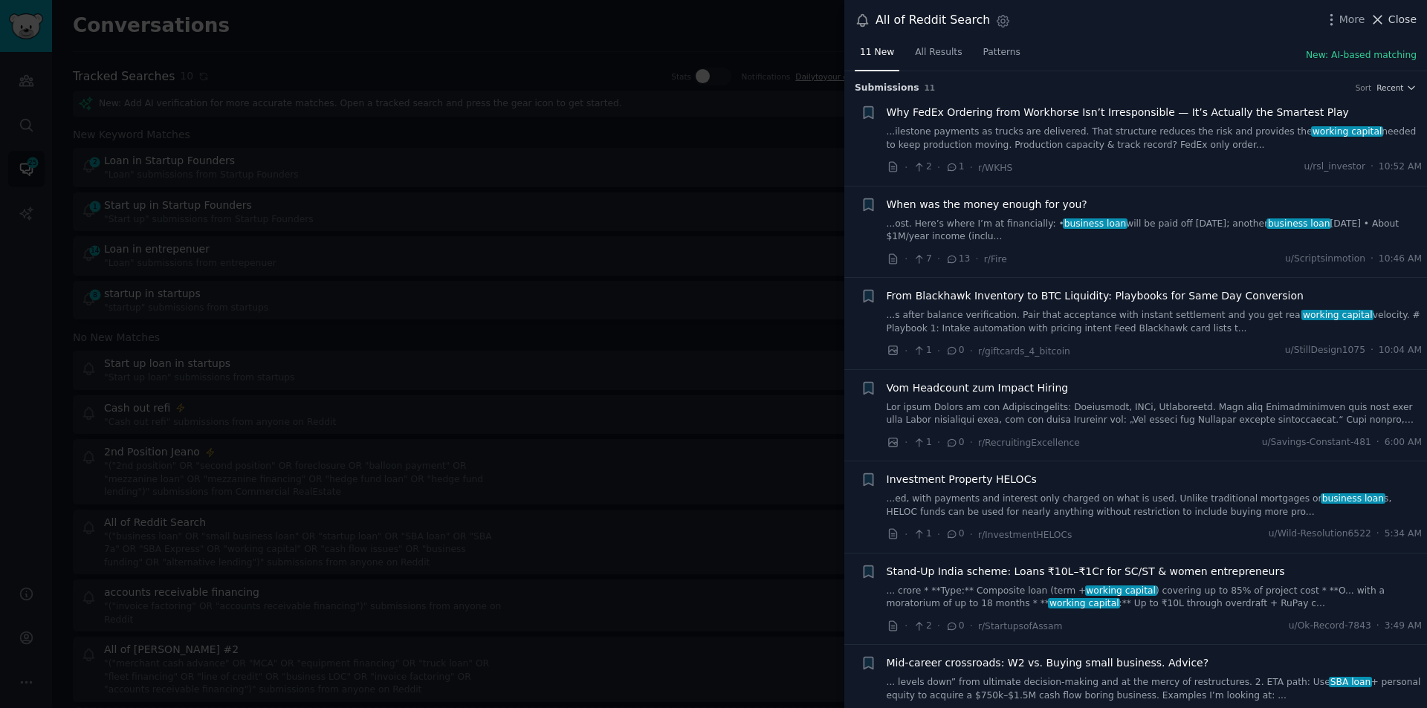
click at [1397, 22] on span "Close" at bounding box center [1402, 20] width 28 height 16
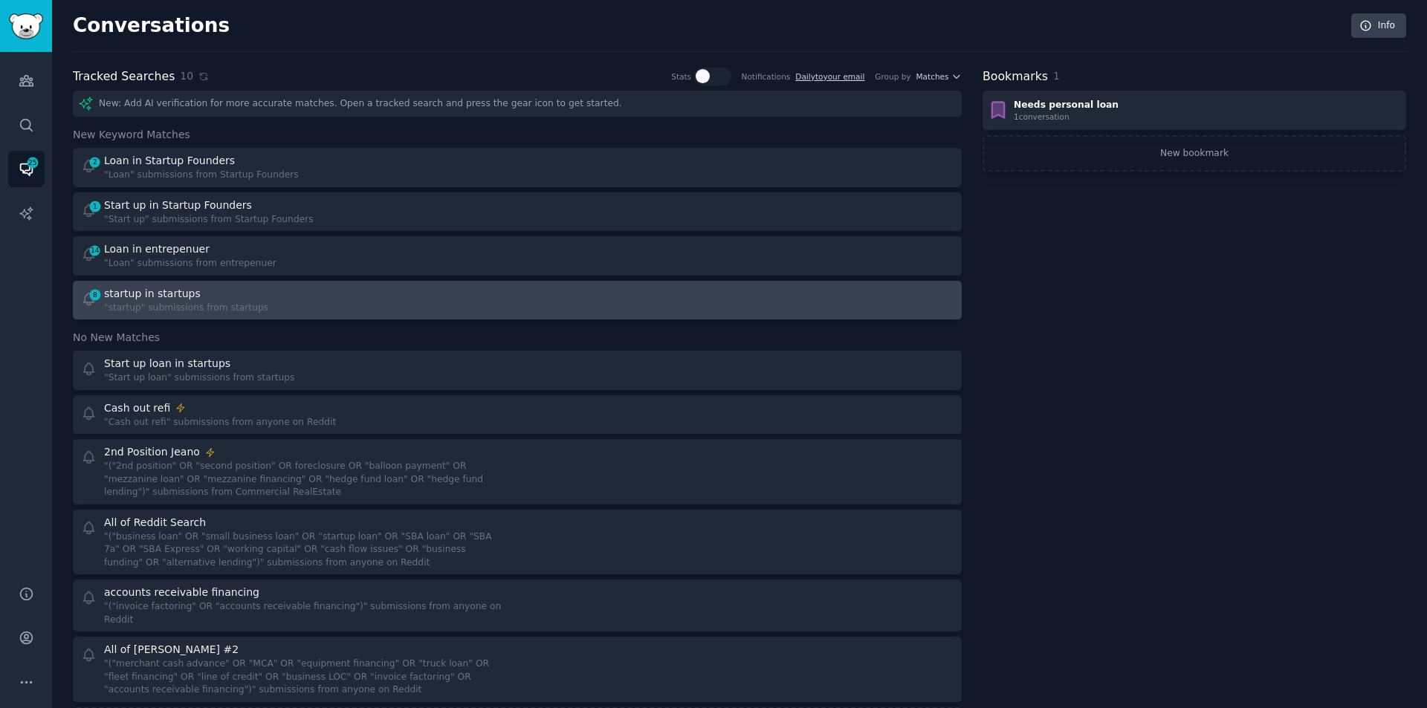
click at [284, 293] on div "8 startup in startups "startup" submissions from startups" at bounding box center [294, 300] width 427 height 29
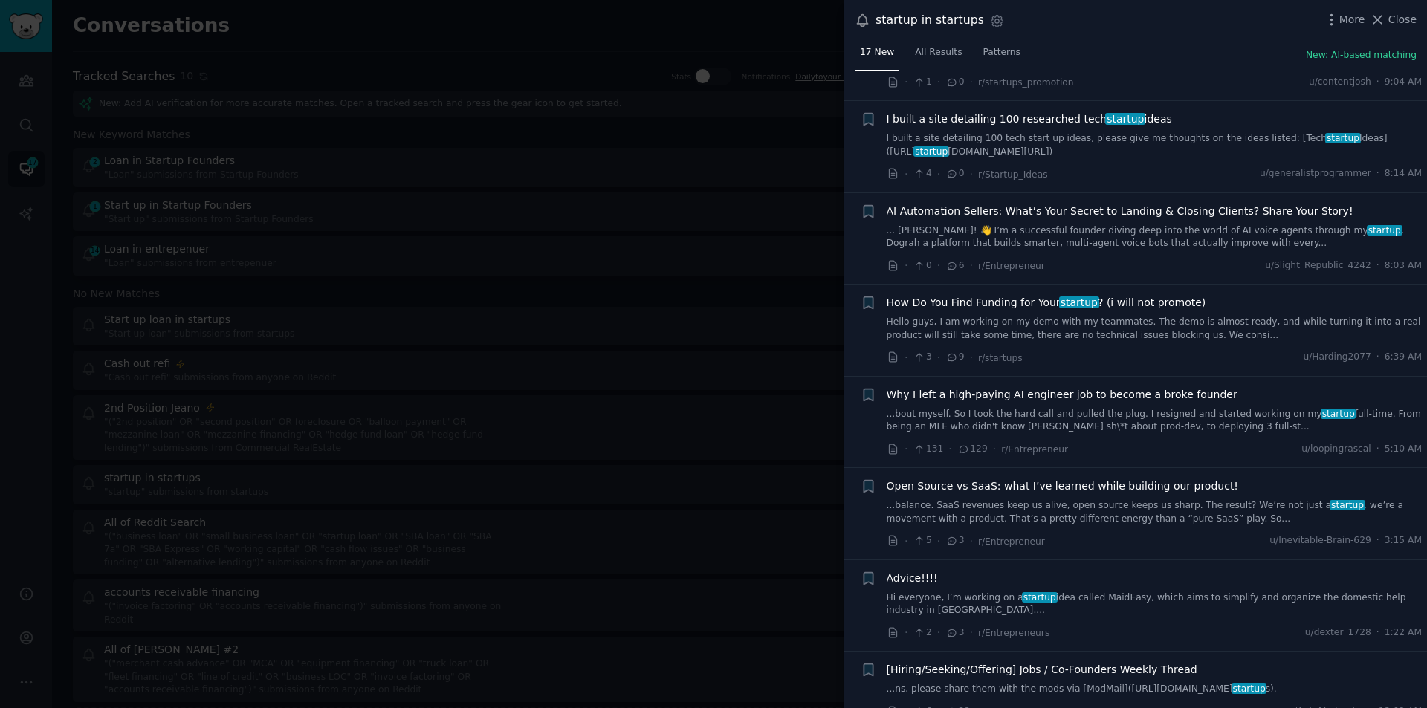
scroll to position [412, 0]
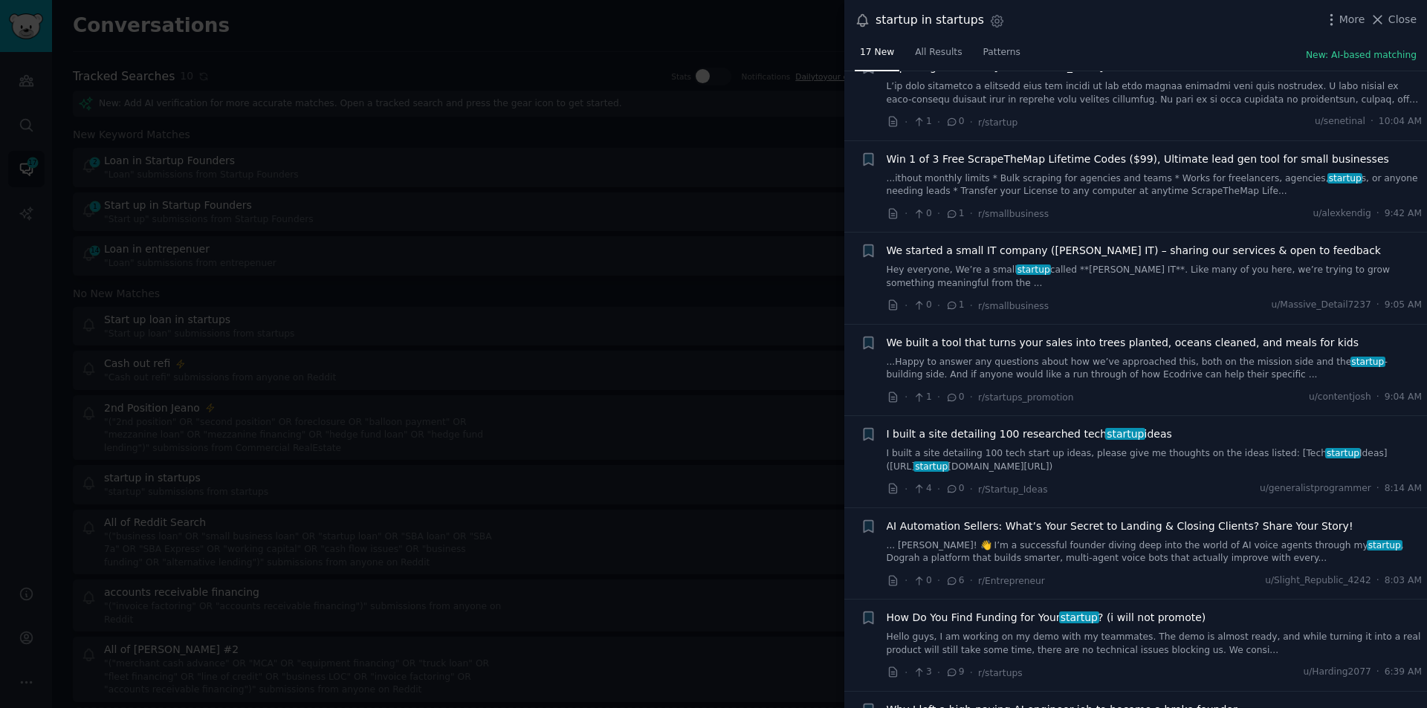
drag, startPoint x: 1399, startPoint y: 22, endPoint x: 1397, endPoint y: 13, distance: 9.2
click at [1397, 13] on span "Close" at bounding box center [1402, 20] width 28 height 16
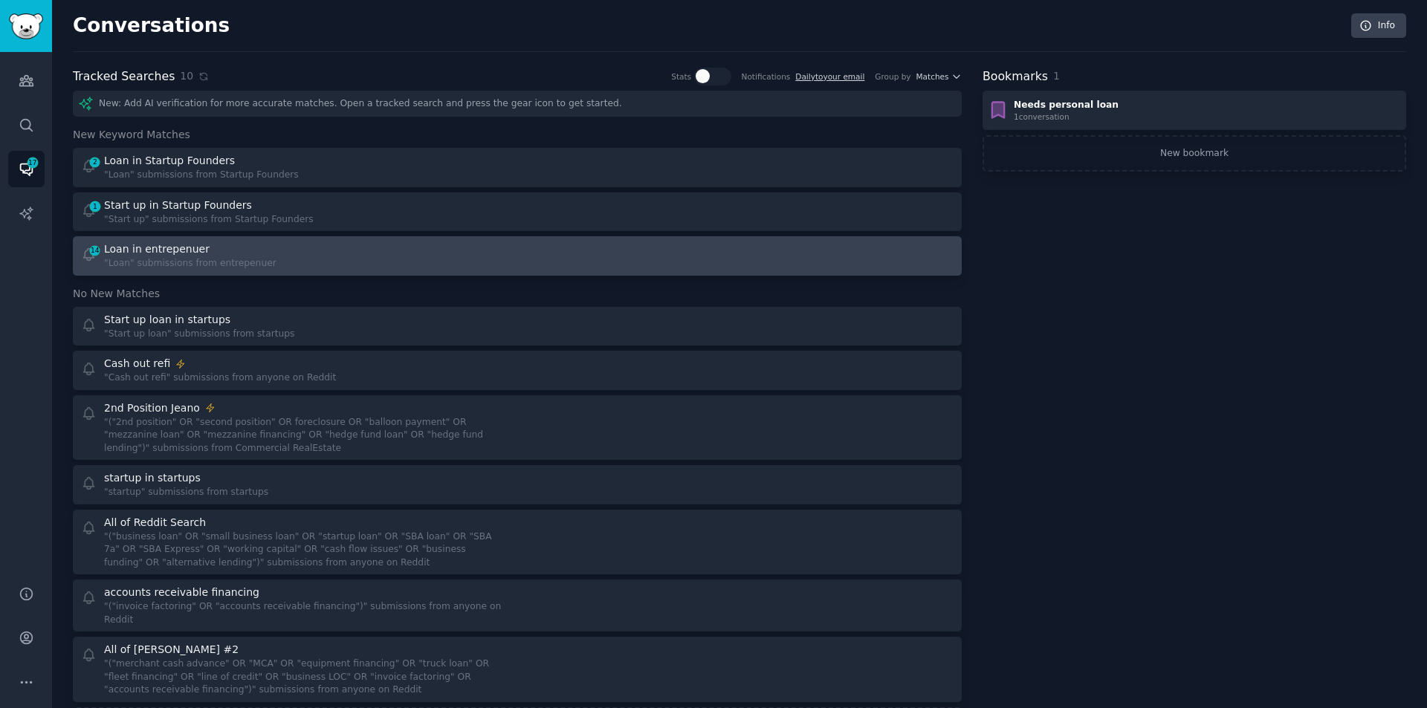
click at [293, 258] on div "14 Loan in entrepenuer "Loan" submissions from entrepenuer" at bounding box center [294, 256] width 427 height 29
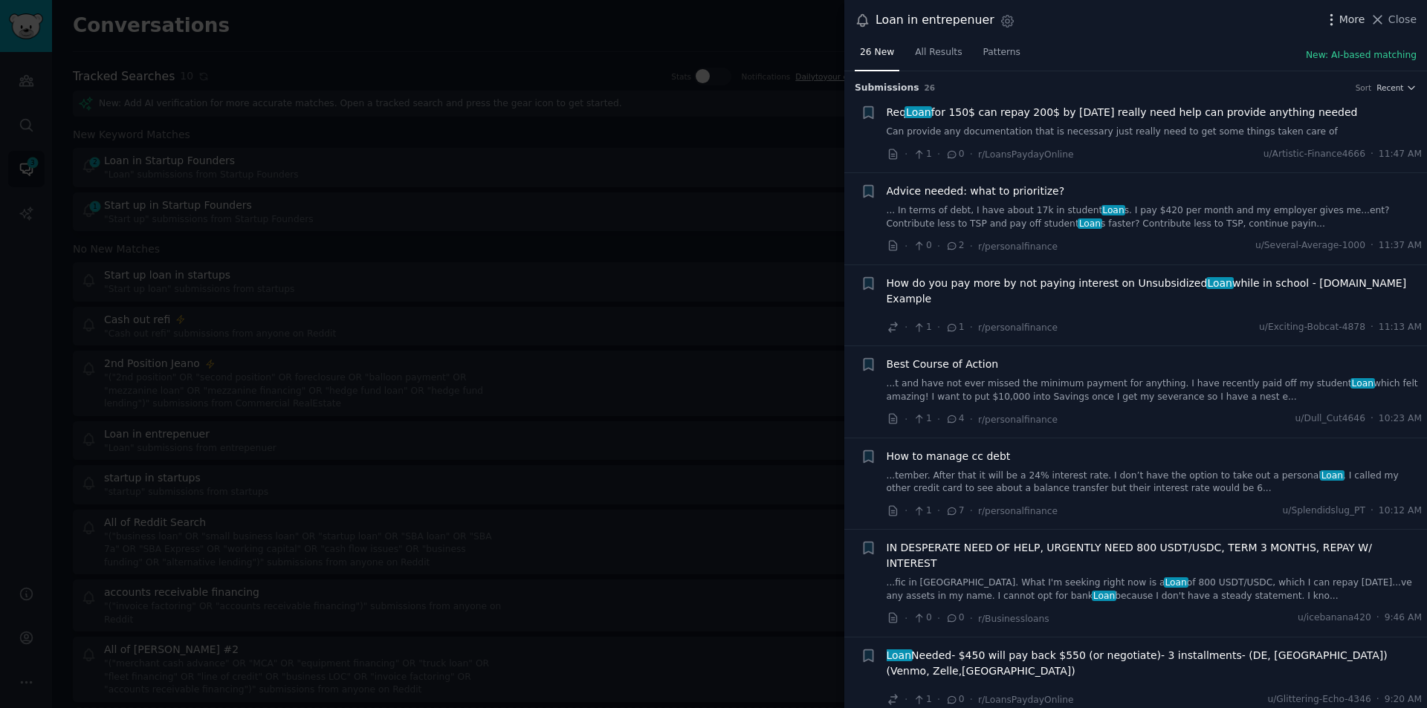
click at [1339, 13] on icon "button" at bounding box center [1332, 20] width 16 height 16
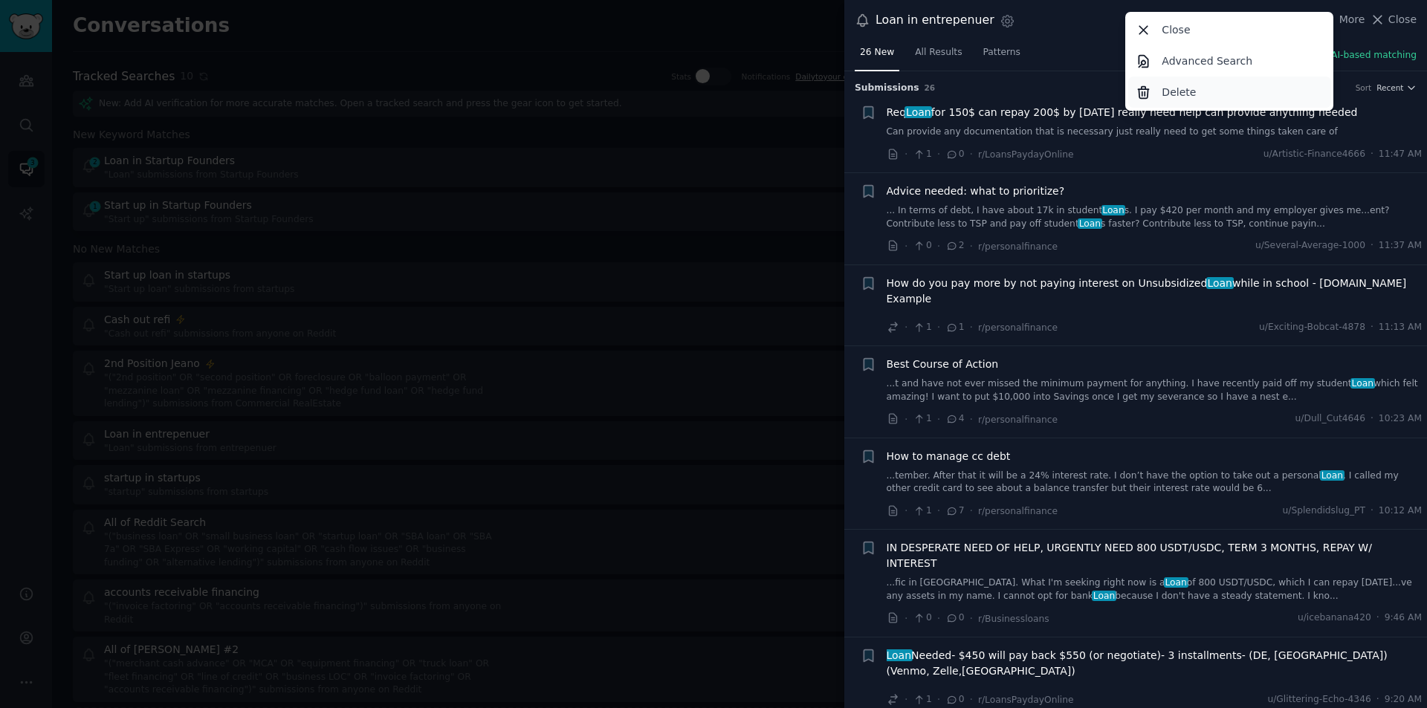
click at [1180, 89] on p "Delete" at bounding box center [1179, 93] width 34 height 16
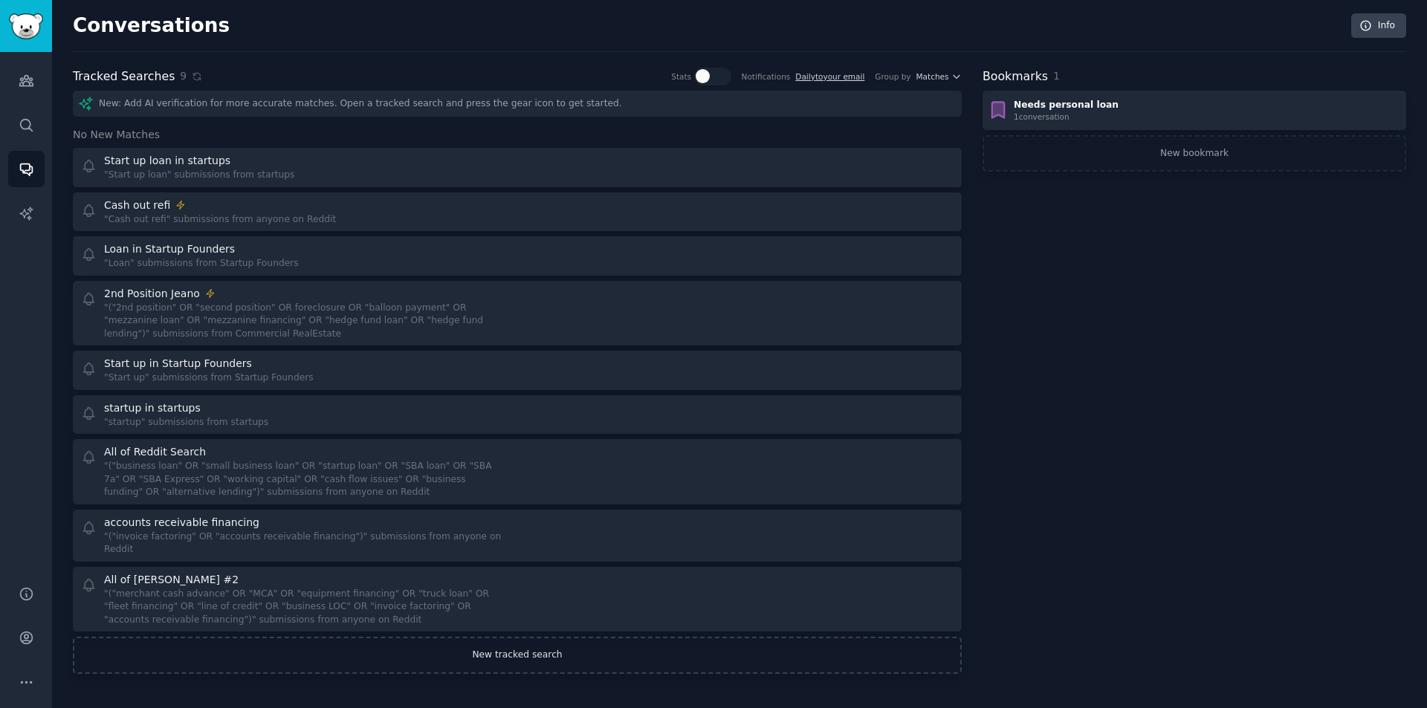
click at [524, 645] on link "New tracked search" at bounding box center [517, 655] width 889 height 37
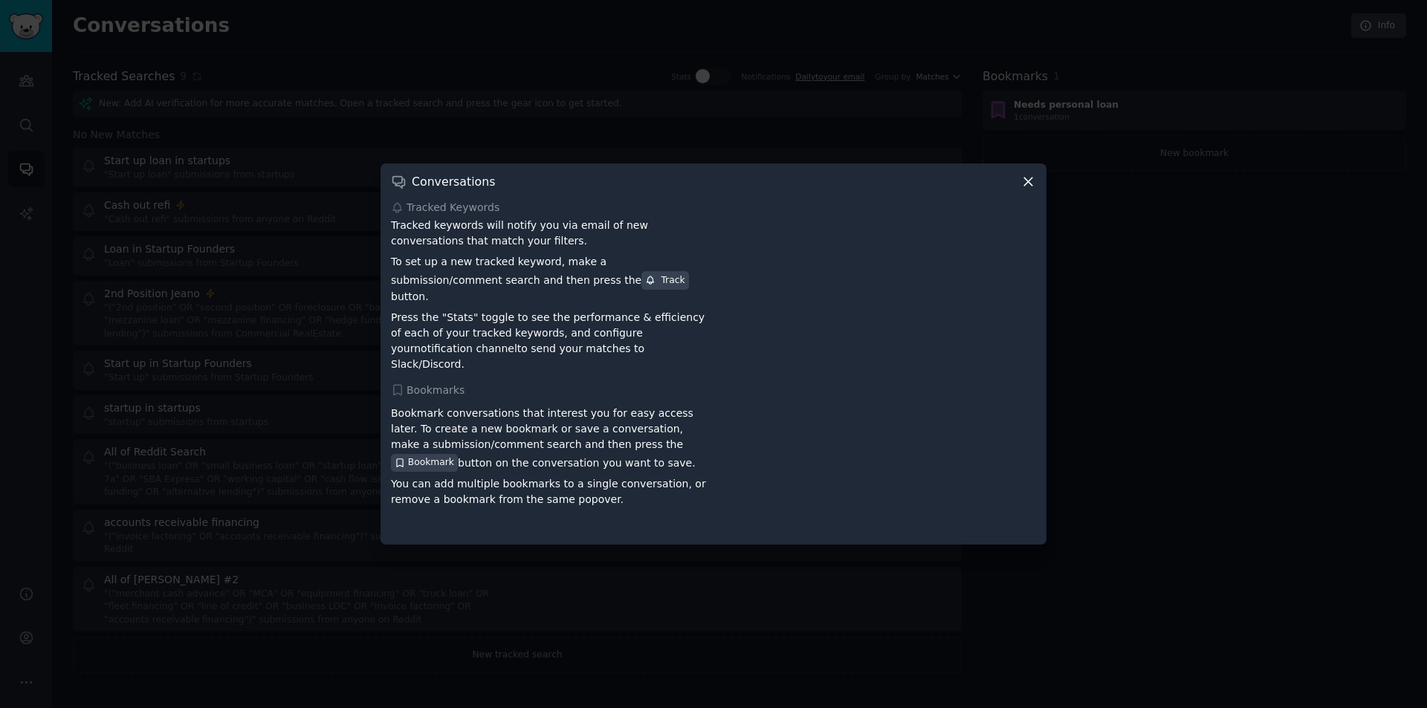
click at [1023, 190] on icon at bounding box center [1028, 182] width 16 height 16
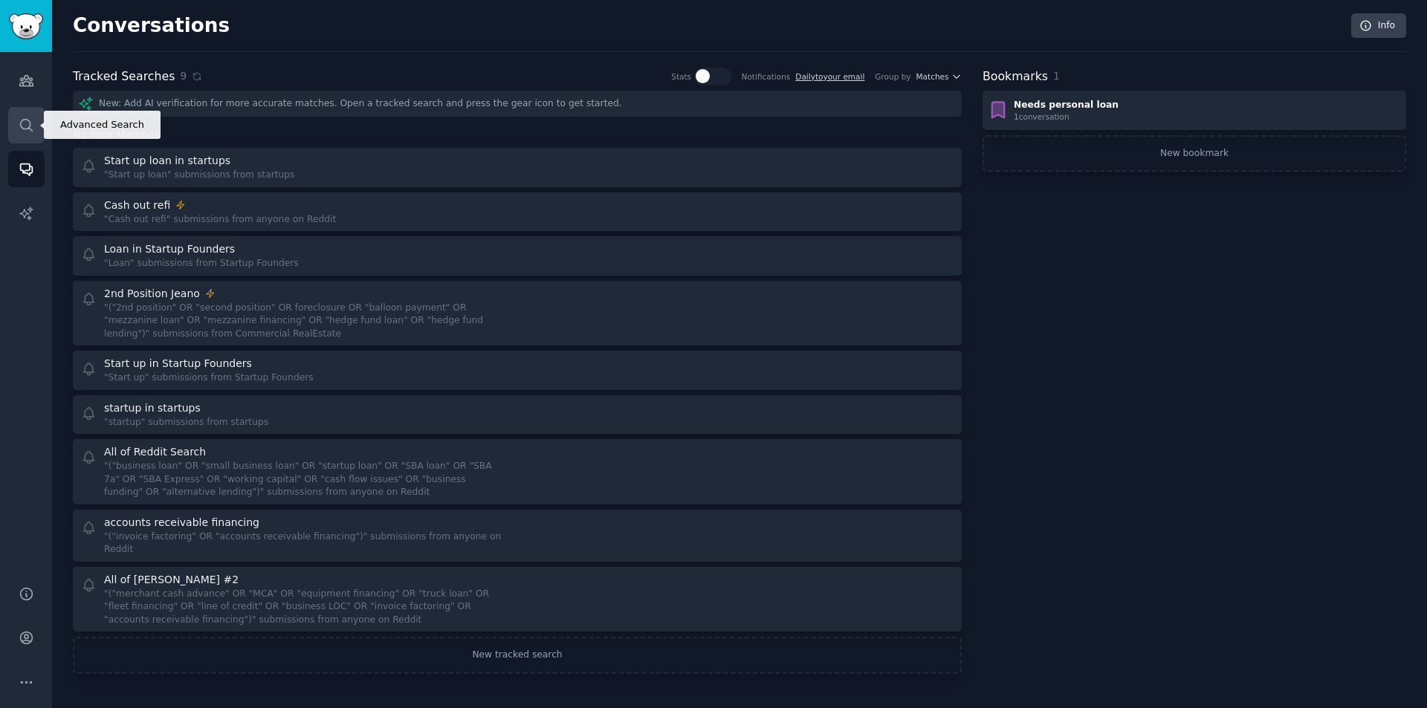
click at [27, 123] on icon "Sidebar" at bounding box center [27, 125] width 16 height 16
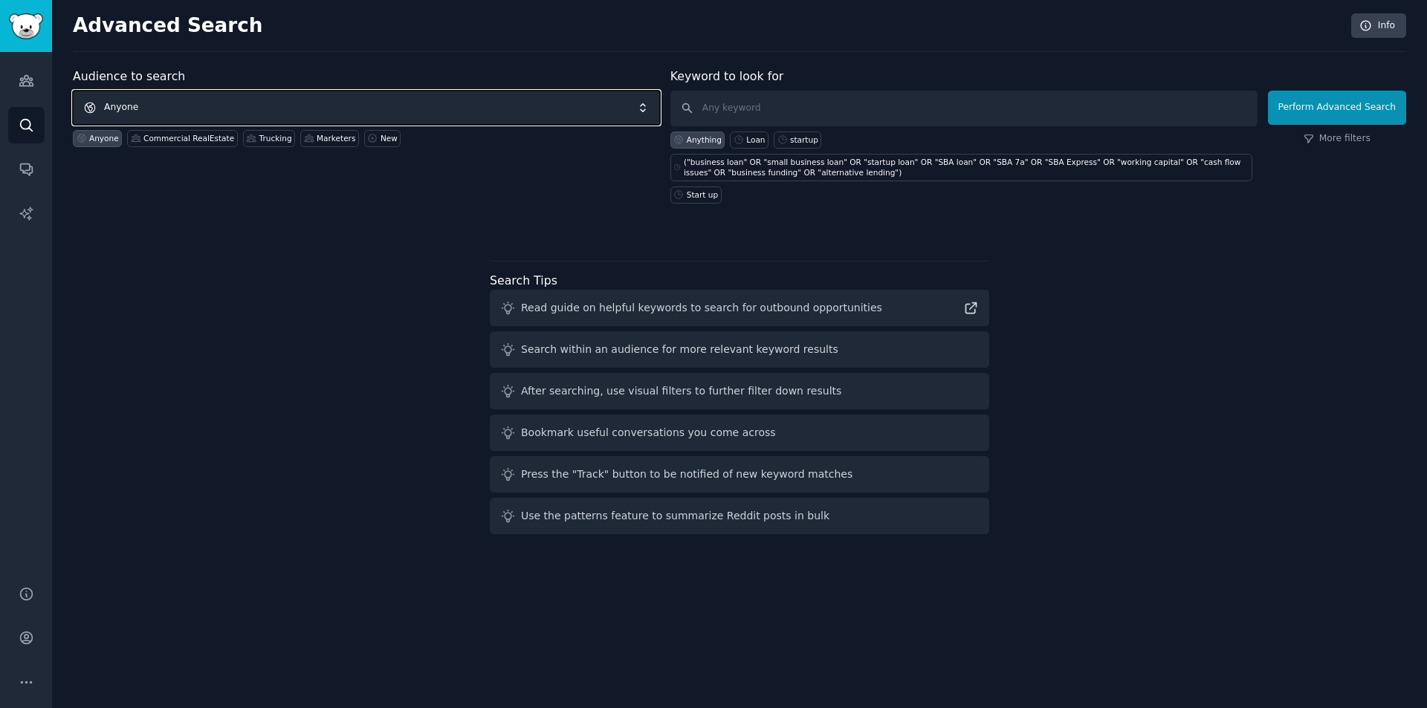
click at [419, 105] on span "Anyone" at bounding box center [366, 108] width 587 height 34
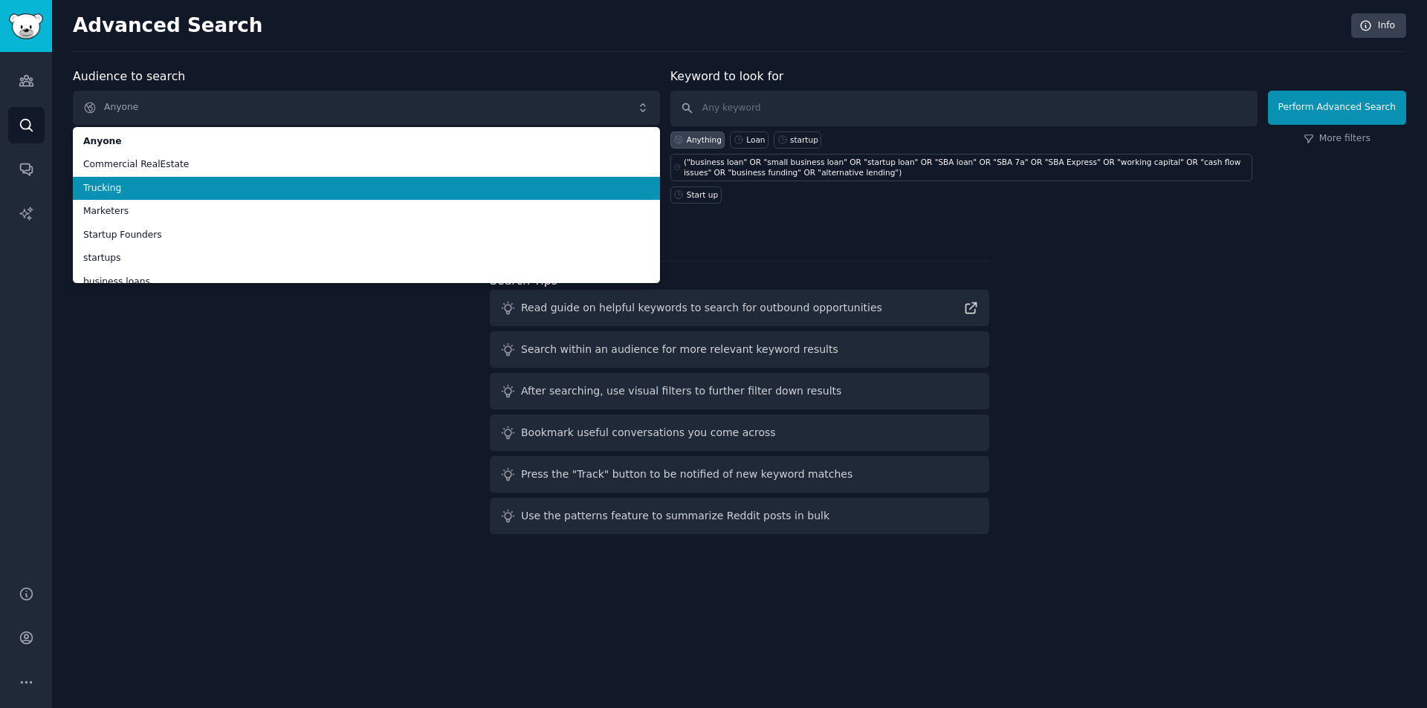
click at [219, 193] on span "Trucking" at bounding box center [366, 188] width 566 height 13
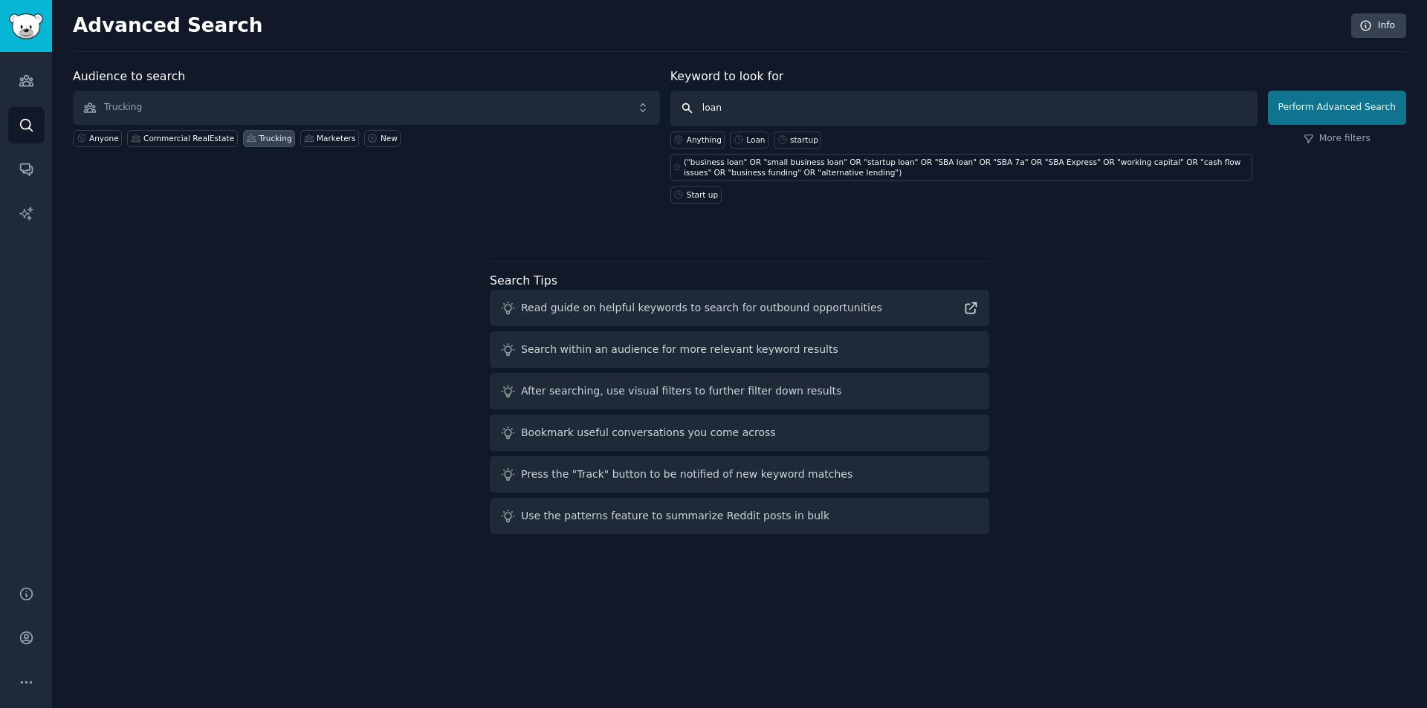
type input "loan"
click at [1356, 100] on button "Perform Advanced Search" at bounding box center [1337, 108] width 138 height 34
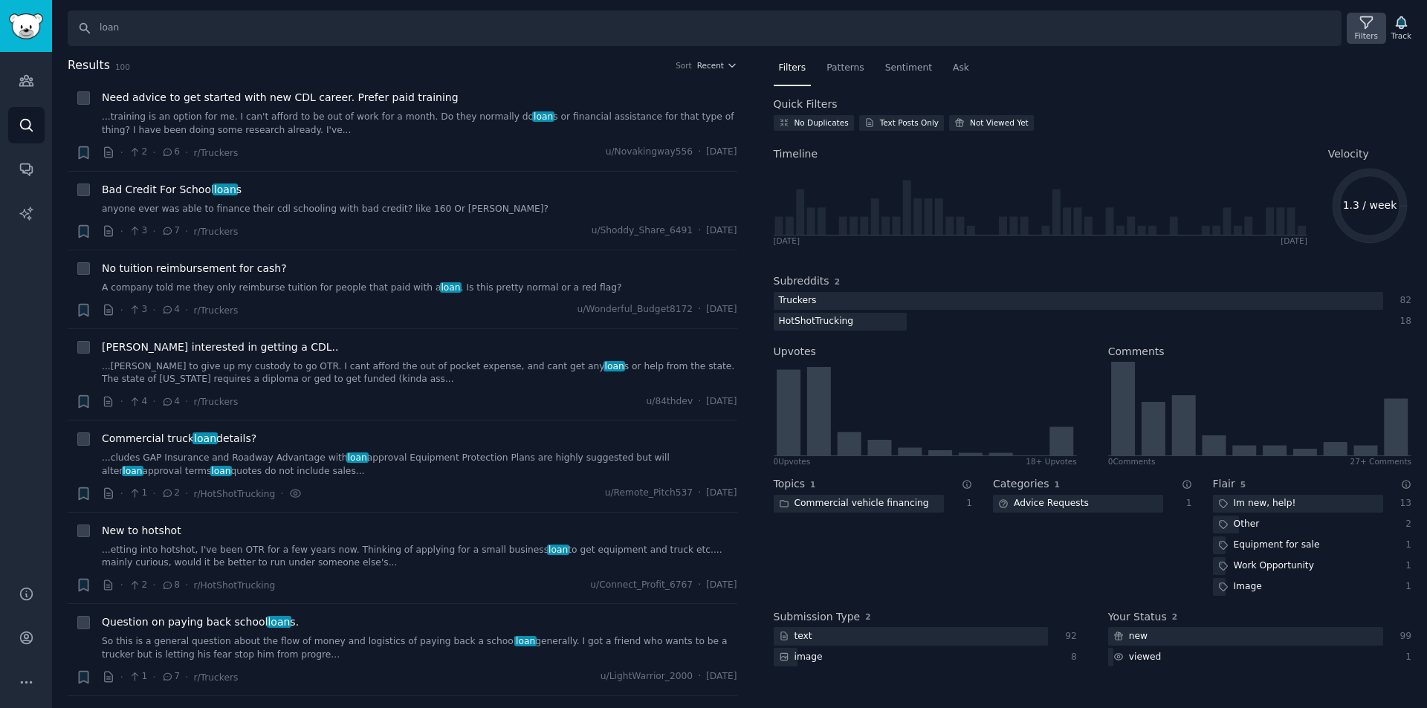
click at [1369, 25] on icon at bounding box center [1367, 23] width 16 height 16
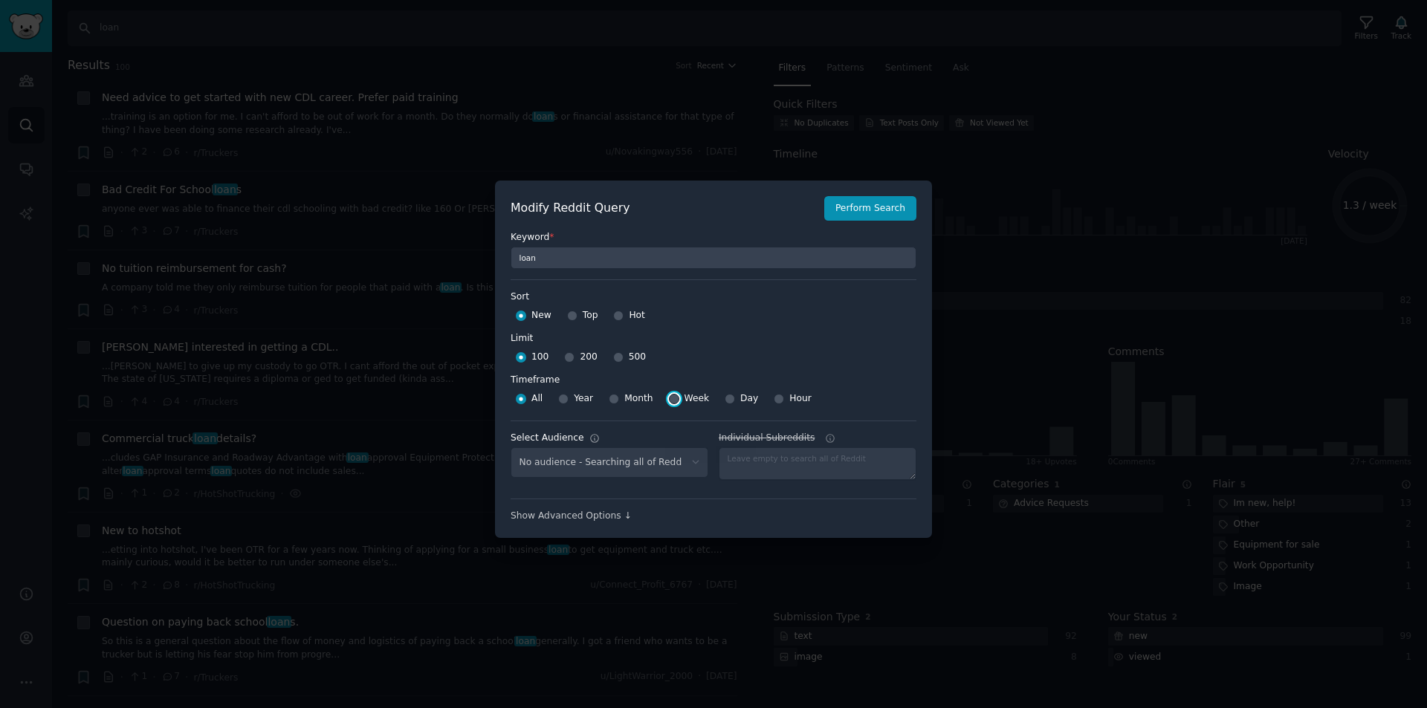
click at [669, 398] on input "Week" at bounding box center [674, 399] width 10 height 10
radio input "true"
select select "8d76b2171b"
click at [863, 199] on button "Perform Search" at bounding box center [870, 208] width 92 height 25
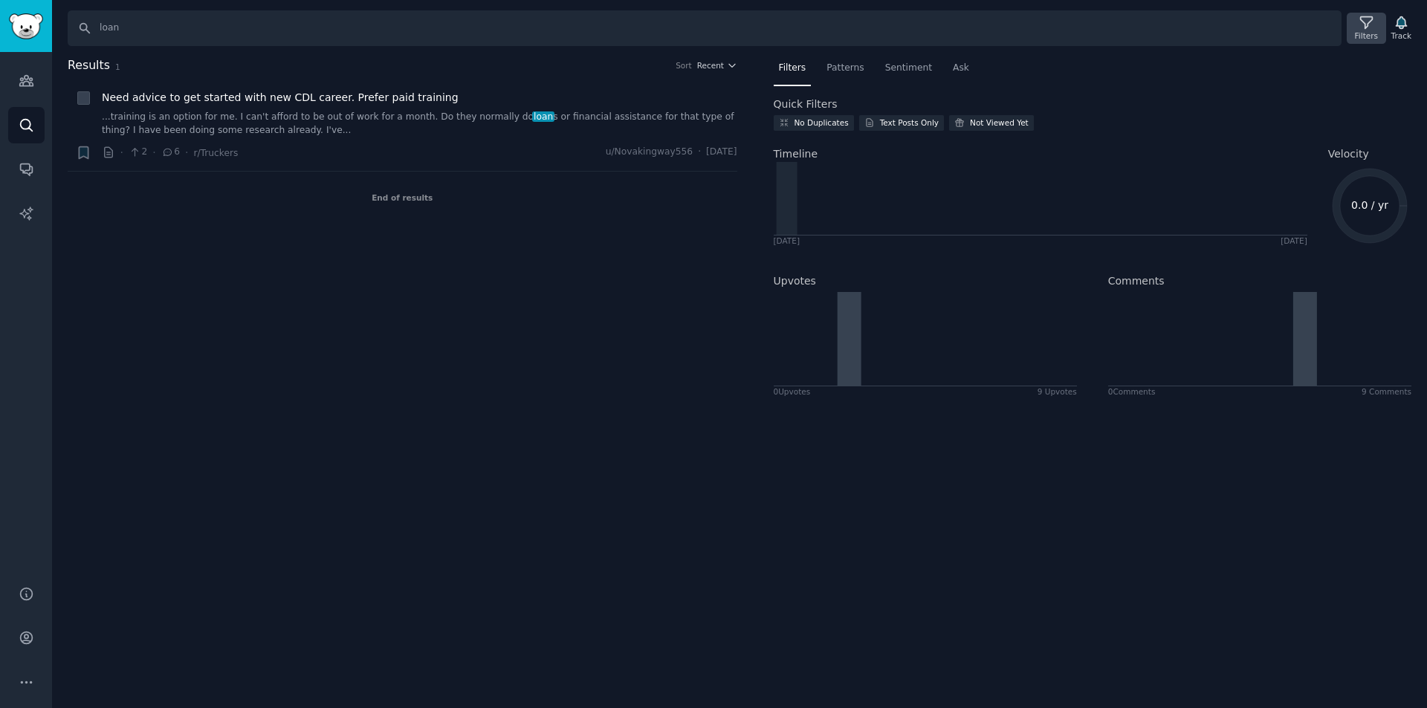
click at [1371, 32] on div "Filters" at bounding box center [1366, 35] width 23 height 10
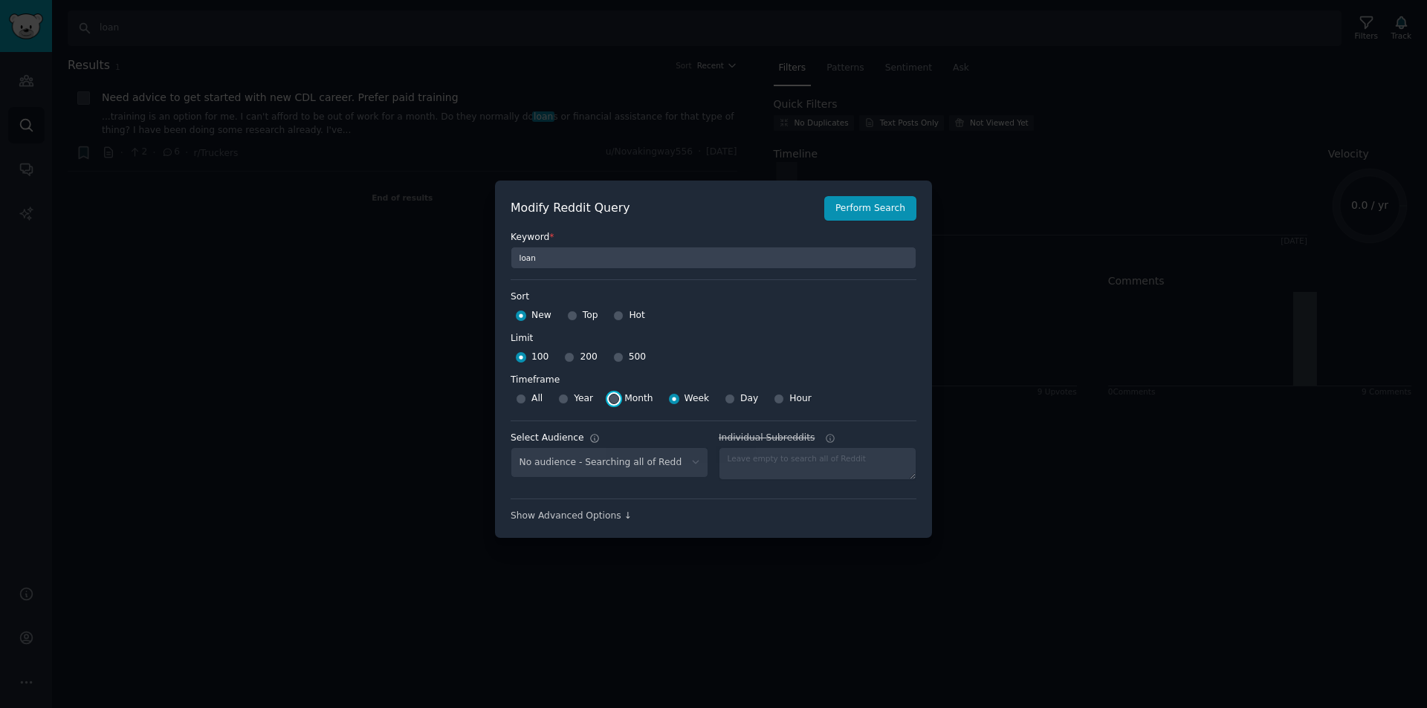
click at [611, 398] on input "Month" at bounding box center [614, 399] width 10 height 10
radio input "true"
click at [892, 216] on button "Perform Search" at bounding box center [870, 208] width 92 height 25
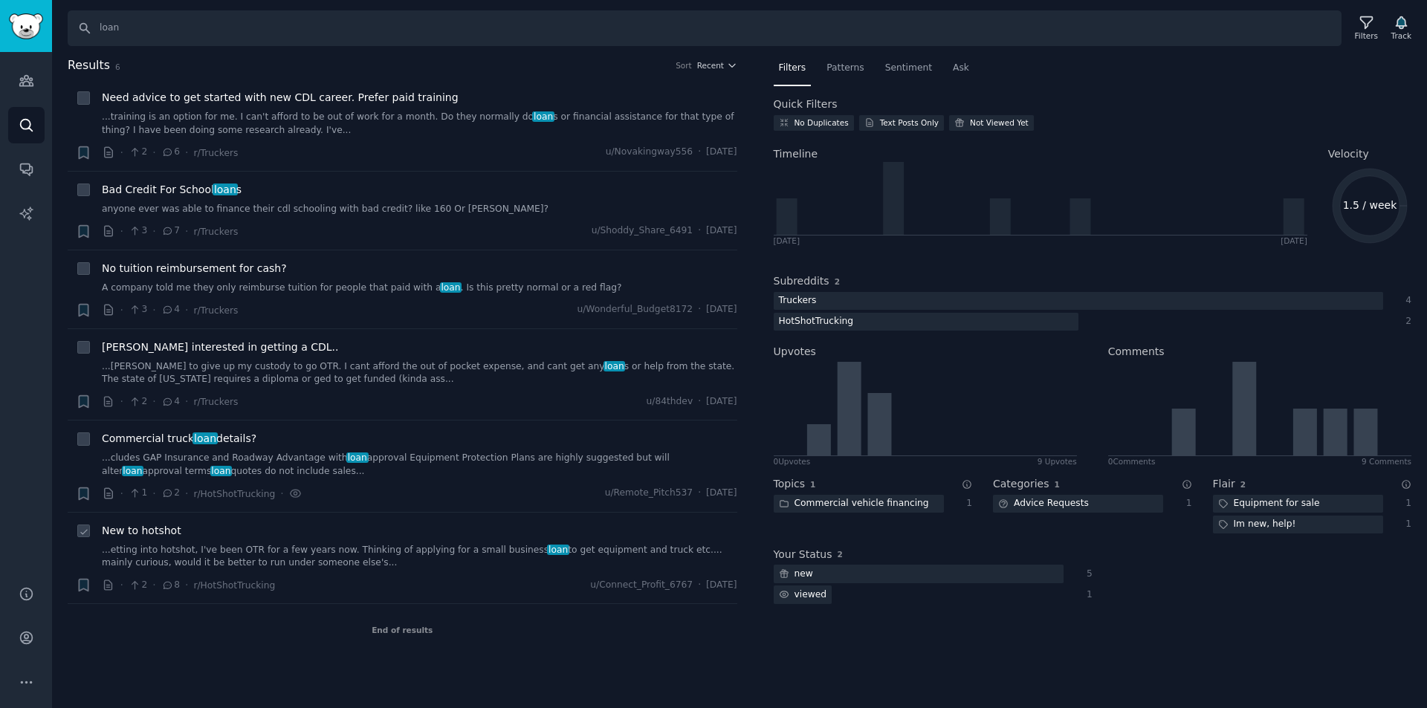
click at [143, 538] on span "New to hotshot" at bounding box center [142, 531] width 80 height 16
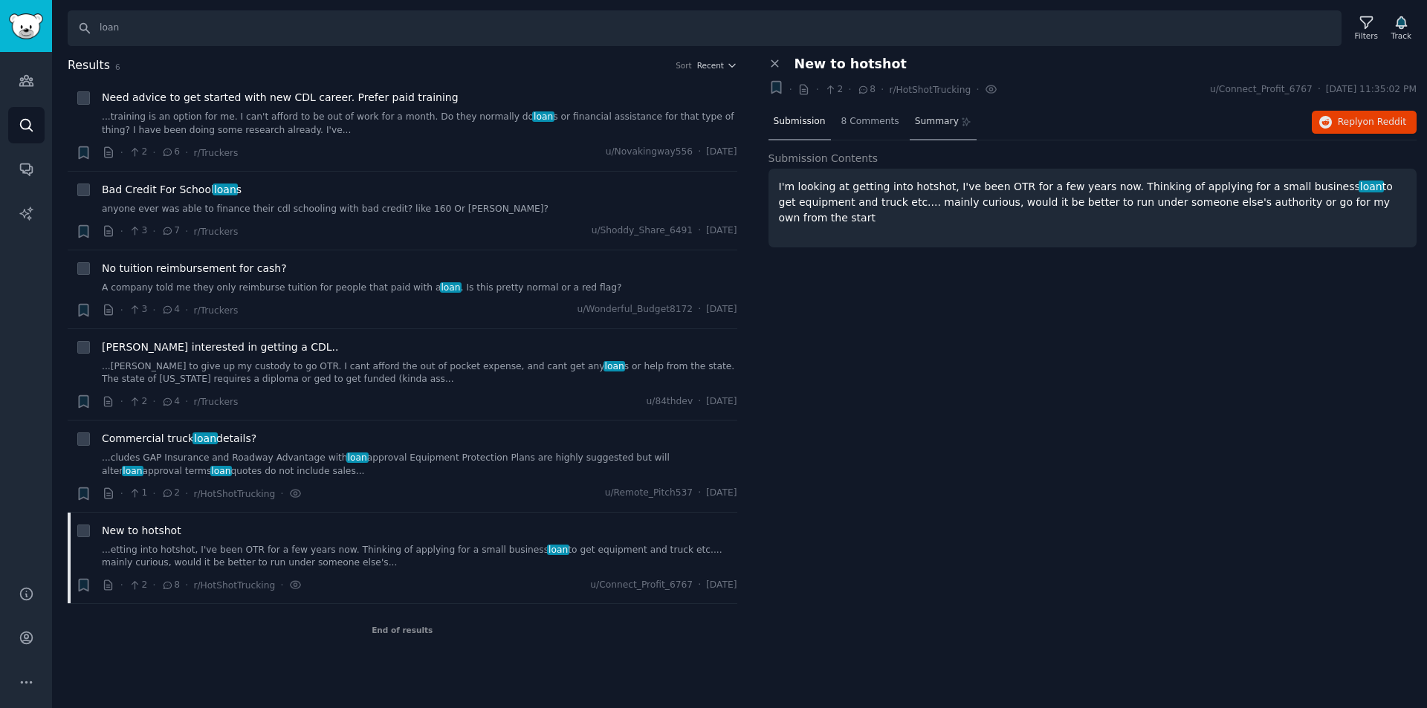
click at [924, 120] on span "Summary" at bounding box center [937, 121] width 44 height 13
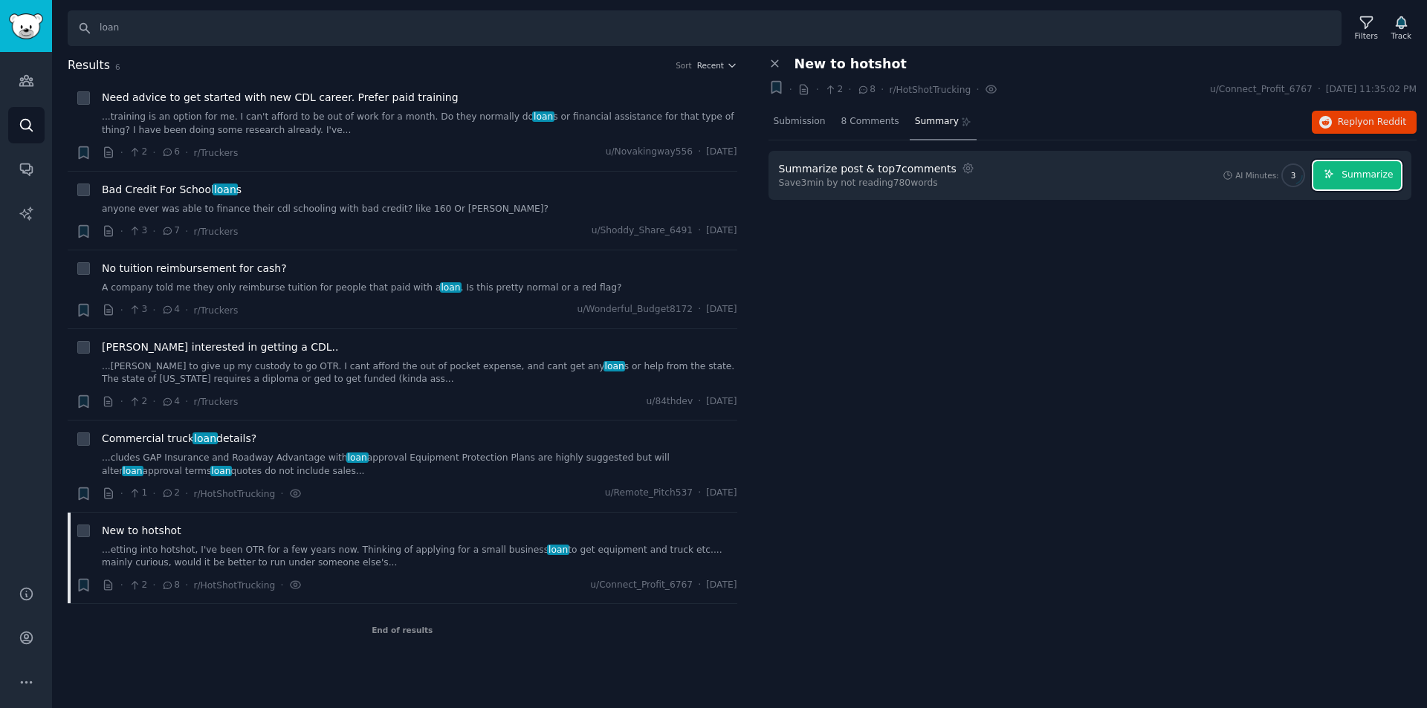
click at [1350, 172] on span "Summarize" at bounding box center [1367, 175] width 51 height 13
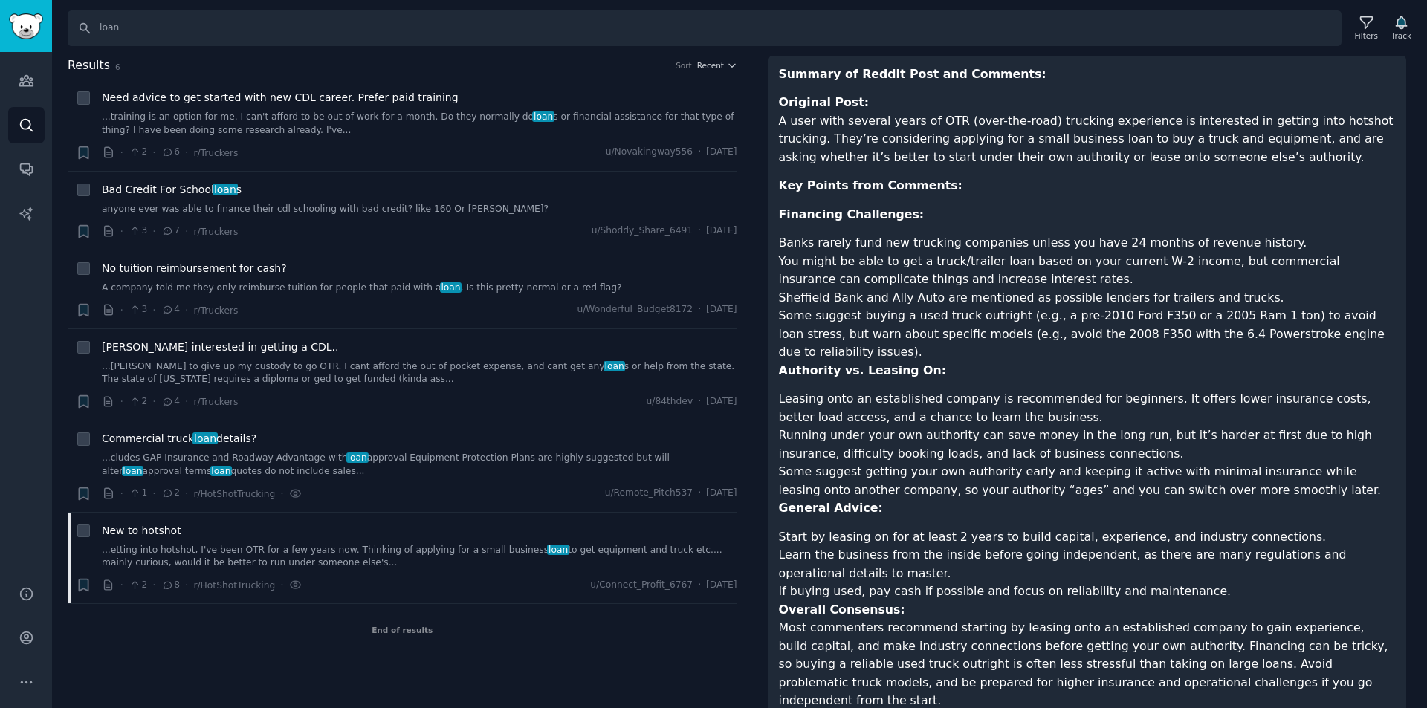
scroll to position [128, 0]
